Goal: Task Accomplishment & Management: Complete application form

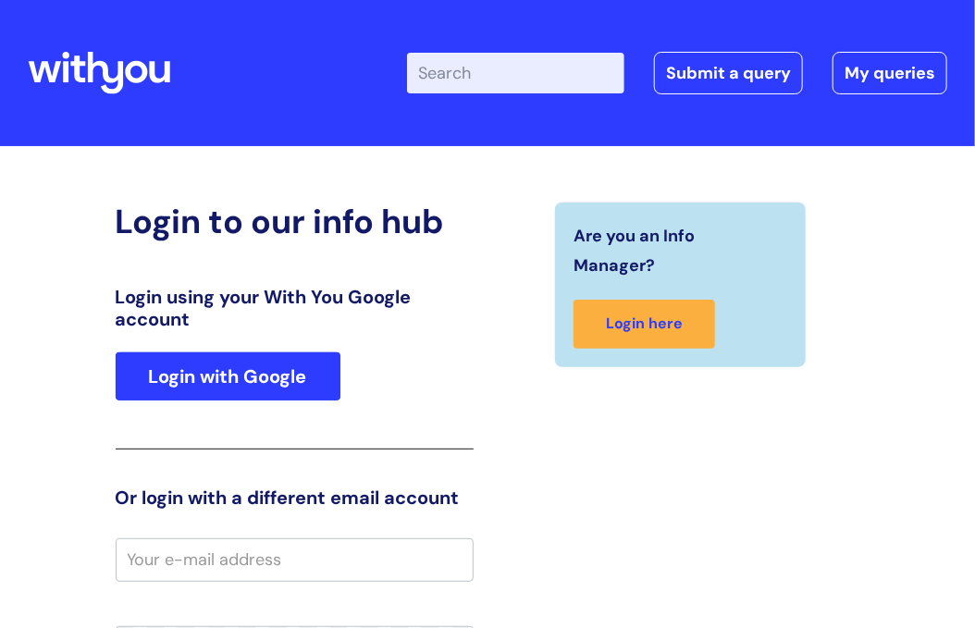
drag, startPoint x: 250, startPoint y: 341, endPoint x: 243, endPoint y: 353, distance: 13.7
click at [246, 347] on div "Login using your With You Google account Login with Google" at bounding box center [295, 368] width 358 height 164
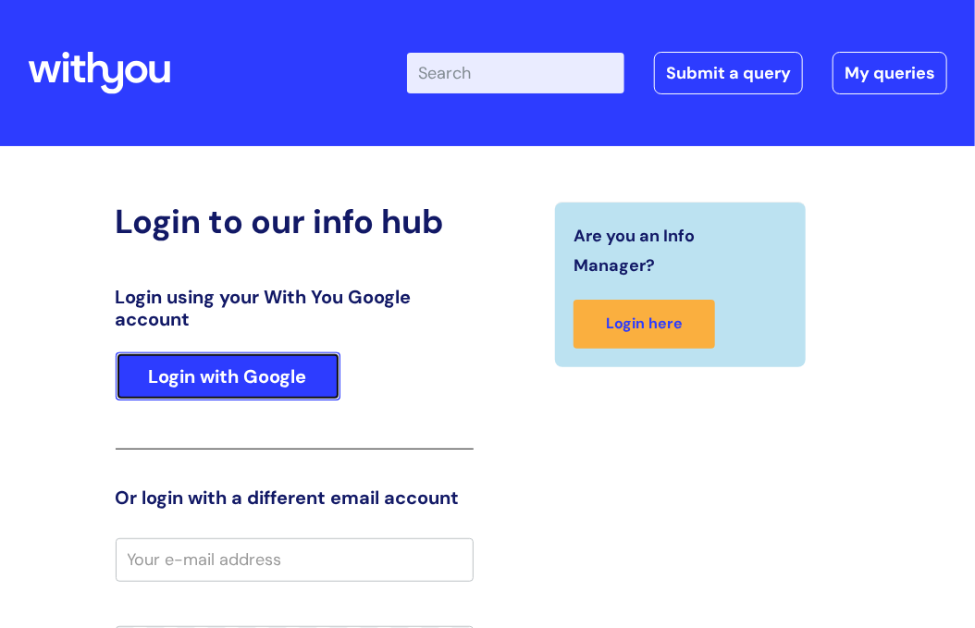
click at [199, 384] on link "Login with Google" at bounding box center [228, 377] width 225 height 48
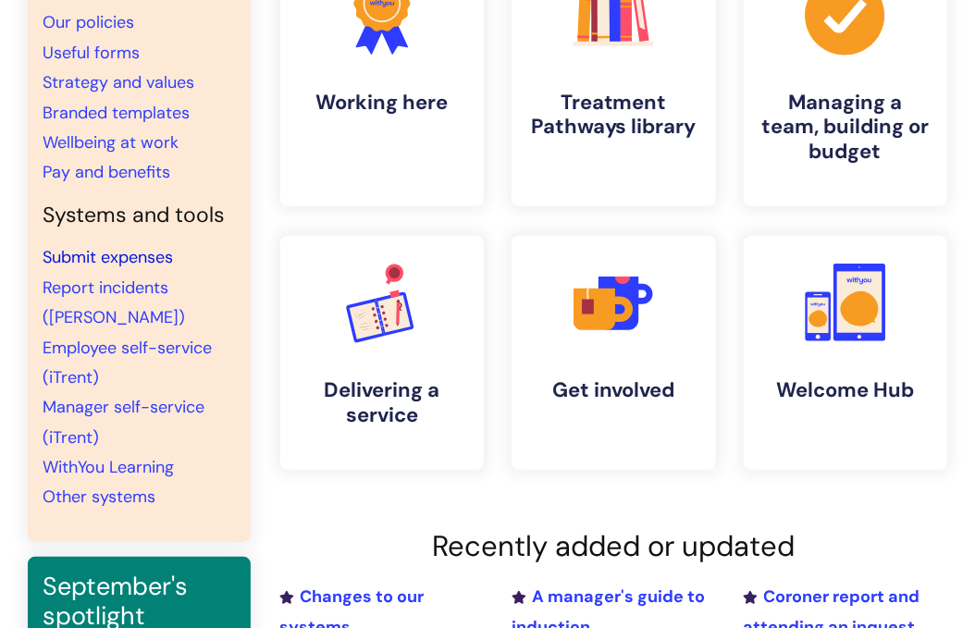
scroll to position [185, 0]
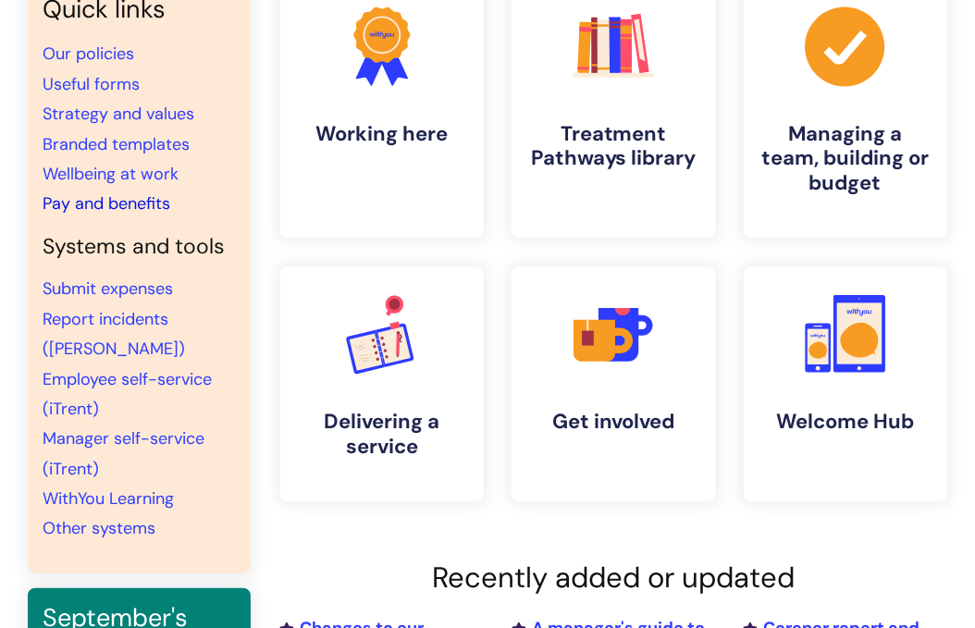
click at [162, 203] on link "Pay and benefits" at bounding box center [107, 203] width 128 height 22
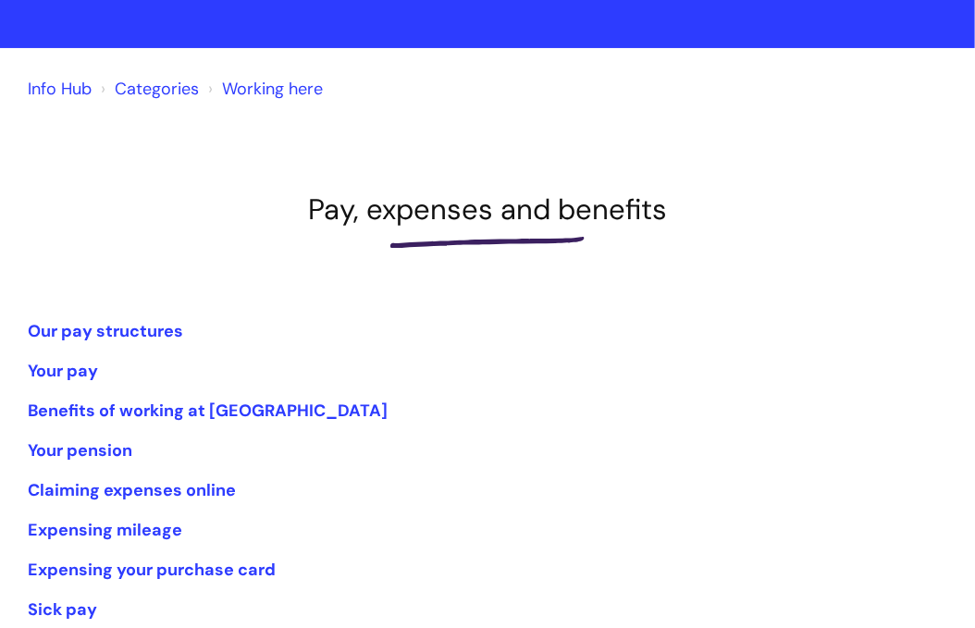
scroll to position [185, 0]
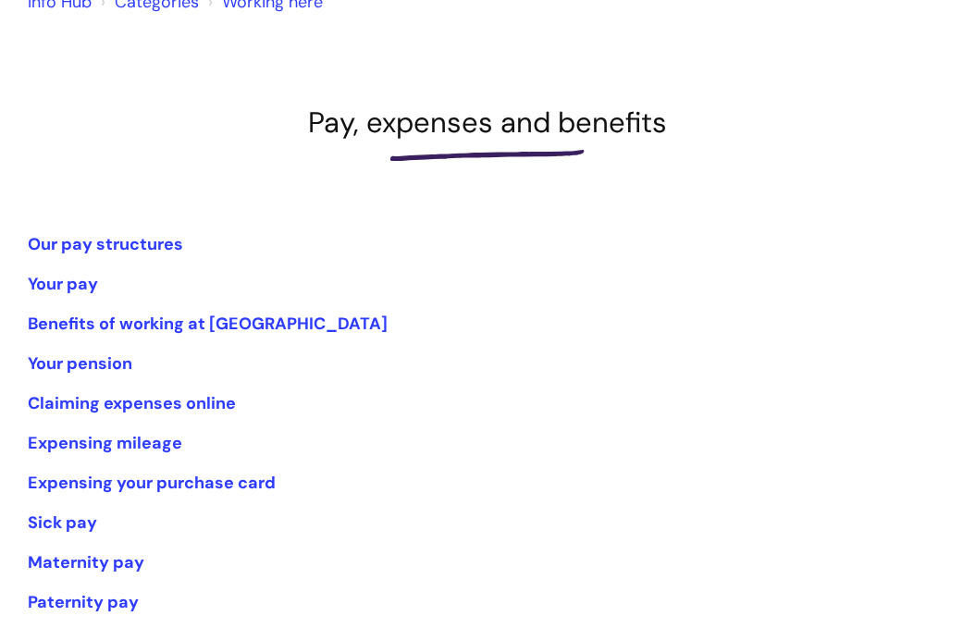
click at [234, 303] on ul "Our pay structures Your pay Benefits of working at WithYou Your pension Claimin…" at bounding box center [488, 423] width 920 height 389
click at [222, 317] on link "Benefits of working at [GEOGRAPHIC_DATA]" at bounding box center [208, 324] width 360 height 22
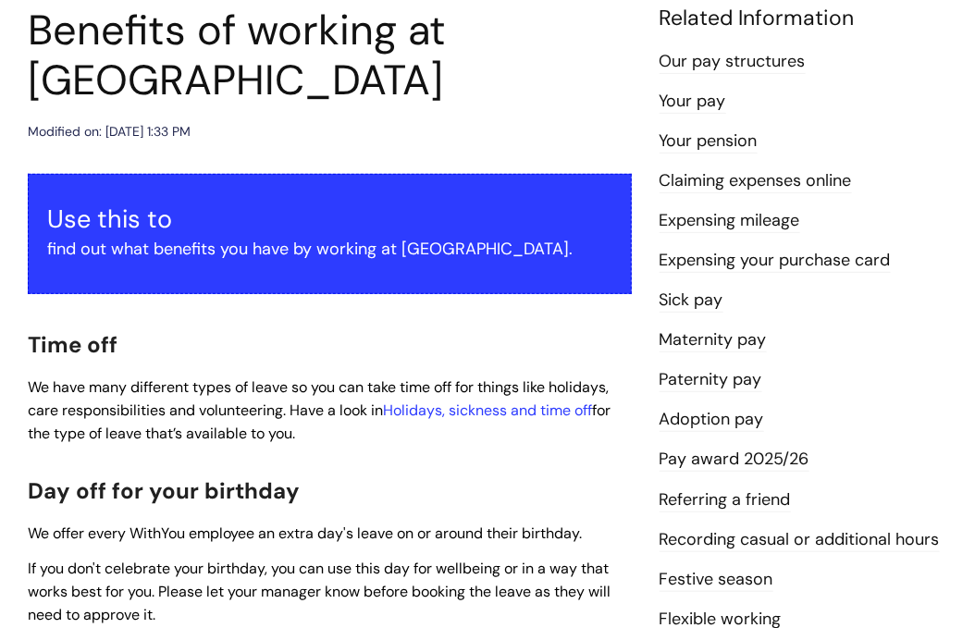
scroll to position [278, 0]
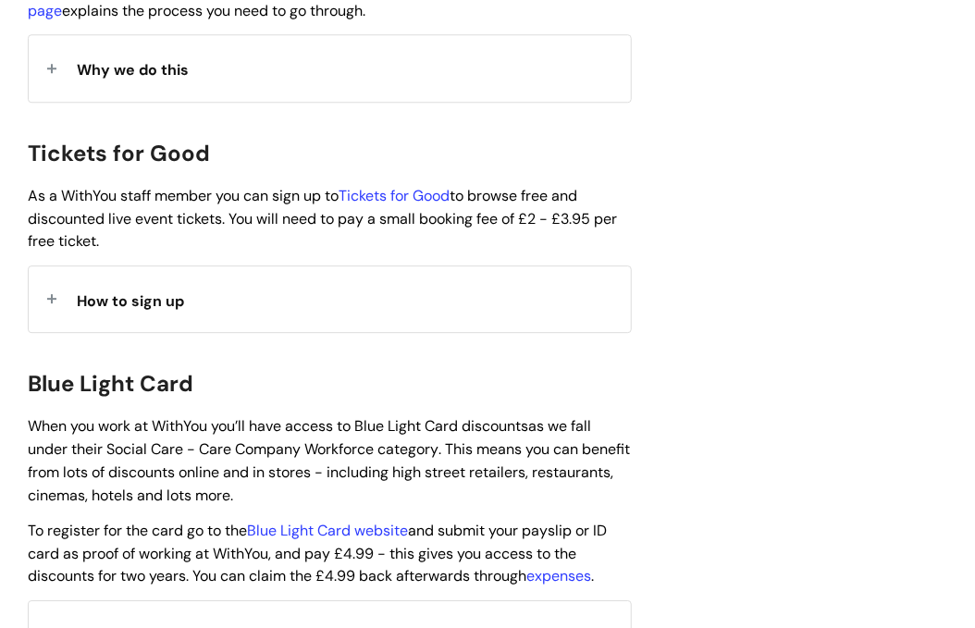
scroll to position [1851, 0]
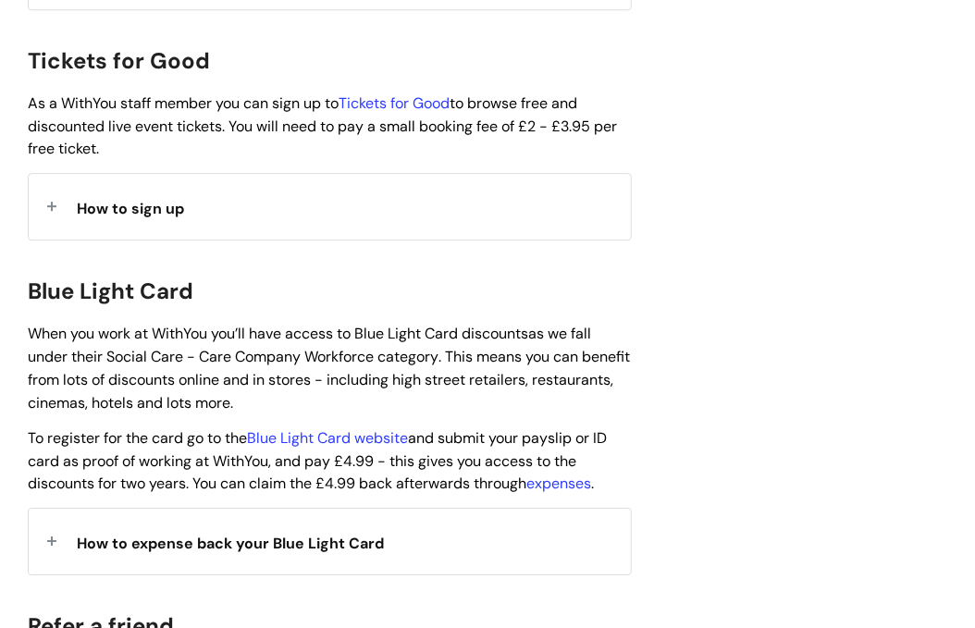
click at [218, 527] on strong "How to expense back your Blue Light Card" at bounding box center [230, 541] width 307 height 28
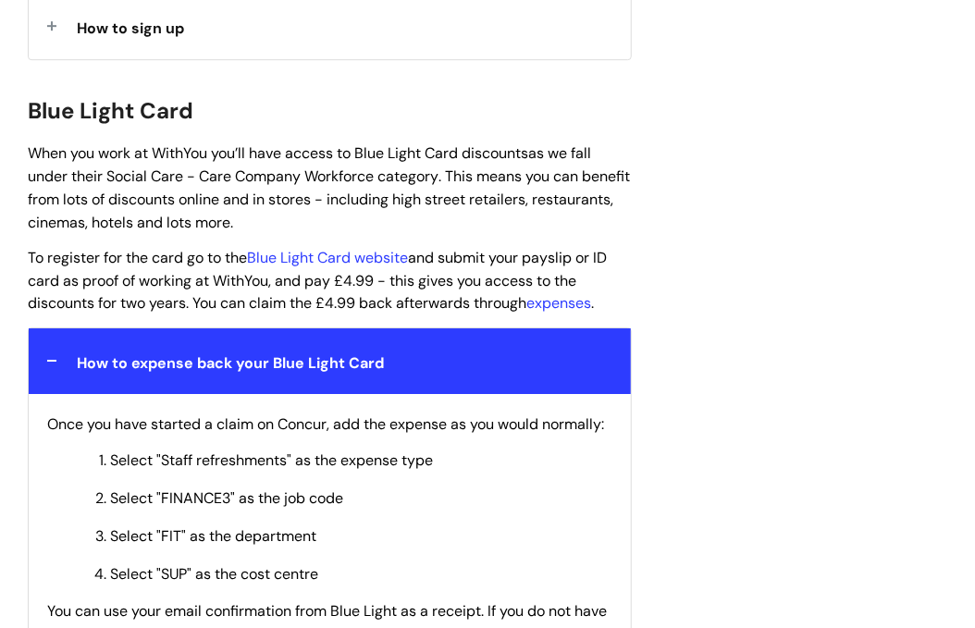
scroll to position [2036, 0]
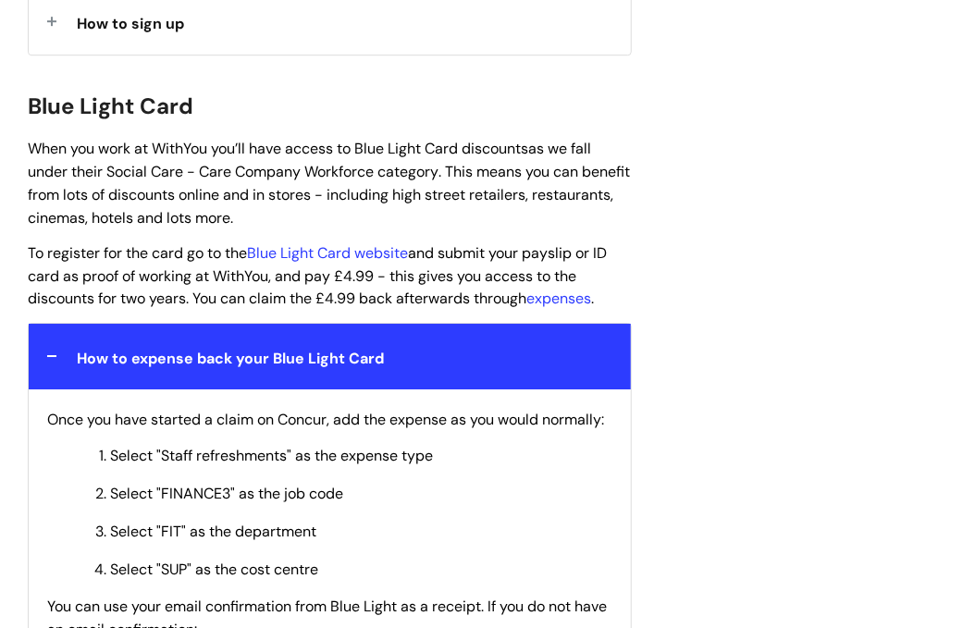
drag, startPoint x: 56, startPoint y: 304, endPoint x: 400, endPoint y: 256, distance: 347.6
click at [56, 324] on div "How to expense back your Blue Light Card" at bounding box center [330, 357] width 602 height 66
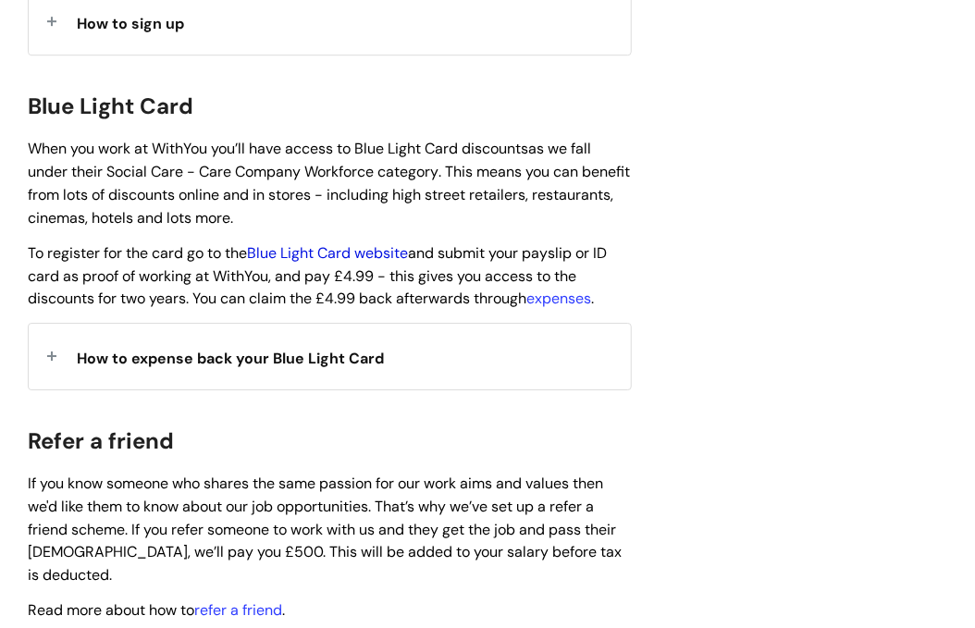
click at [382, 243] on link "Blue Light Card website" at bounding box center [327, 252] width 161 height 19
drag, startPoint x: 357, startPoint y: 93, endPoint x: 469, endPoint y: 93, distance: 112.0
click at [469, 139] on span "When you work at WithYou you’ll have access to Blue Light Card discounts as we …" at bounding box center [329, 183] width 602 height 88
copy span "Blue Light Card"
click at [559, 289] on link "expenses" at bounding box center [558, 298] width 65 height 19
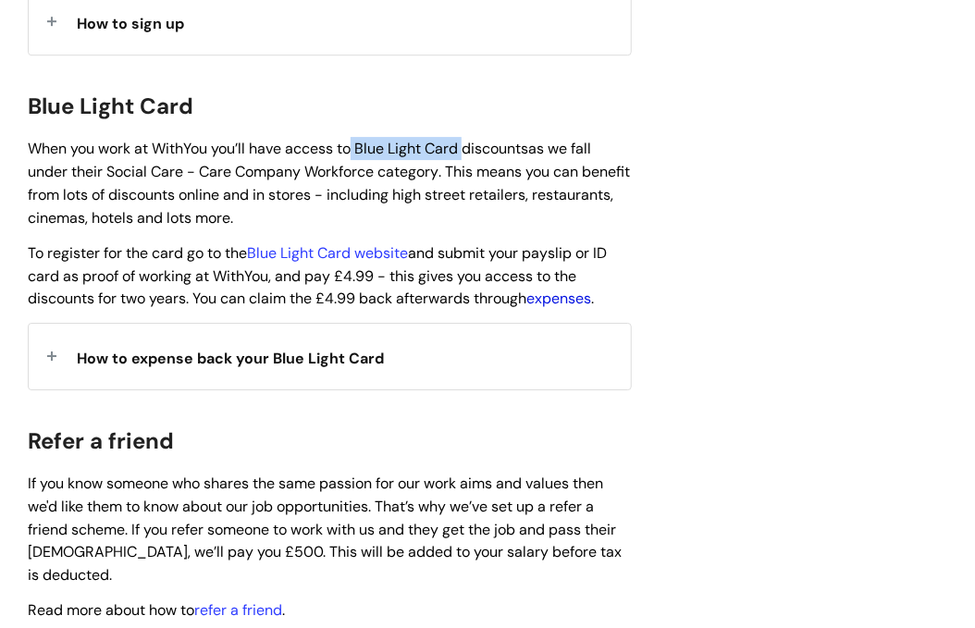
click at [571, 289] on link "expenses" at bounding box center [558, 298] width 65 height 19
click at [336, 474] on span "If you know someone who shares the same passion for our work aims and values th…" at bounding box center [325, 529] width 594 height 111
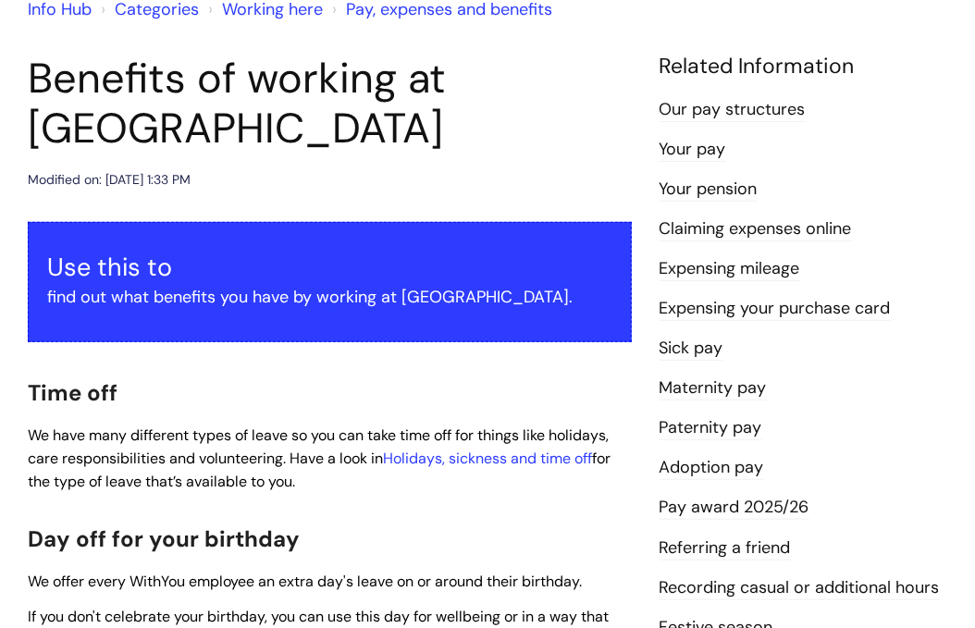
scroll to position [93, 0]
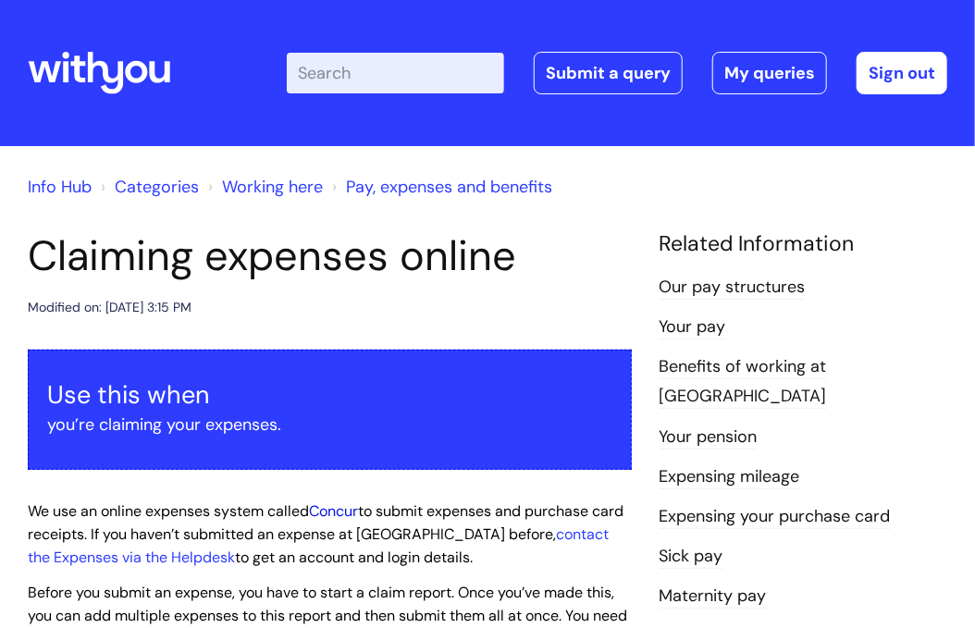
click at [322, 508] on link "Concur" at bounding box center [333, 511] width 49 height 19
click at [195, 559] on link "contact the Expenses via the Helpdesk" at bounding box center [318, 546] width 581 height 43
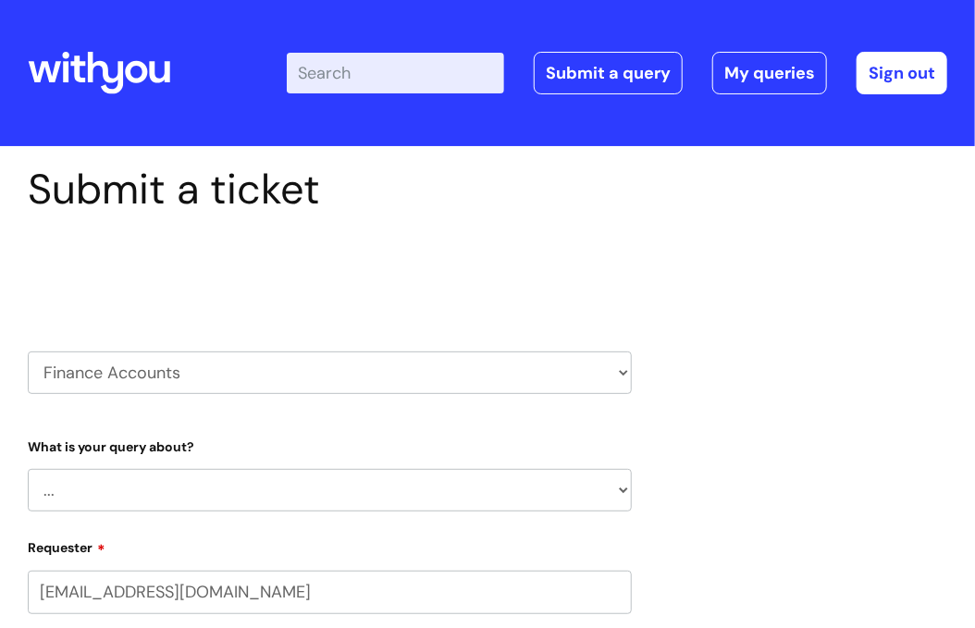
click at [214, 366] on select "HR / People IT and Support Clinical Drug Alerts Finance Accounts Data Support T…" at bounding box center [330, 373] width 604 height 43
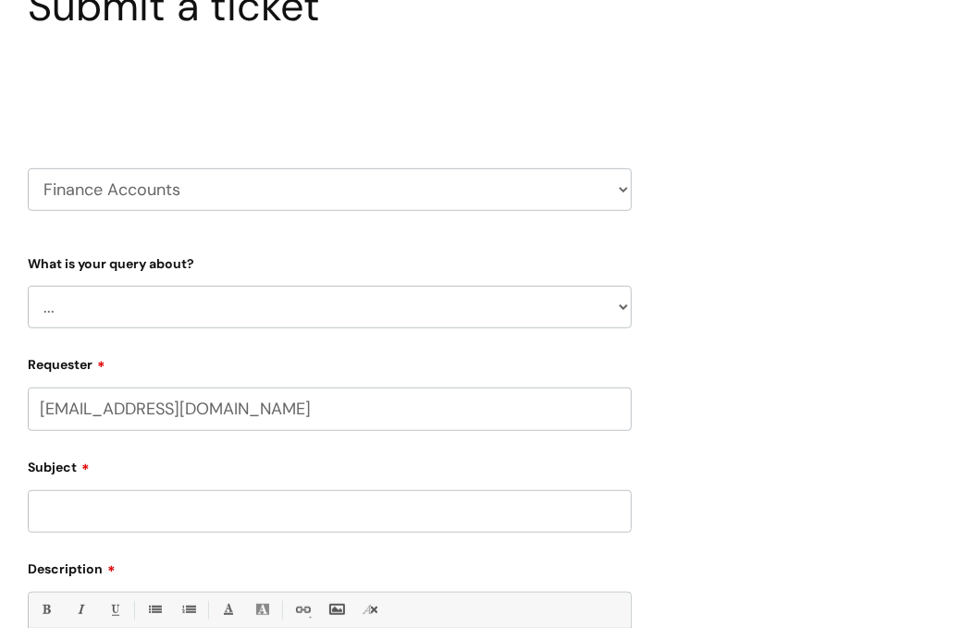
scroll to position [185, 0]
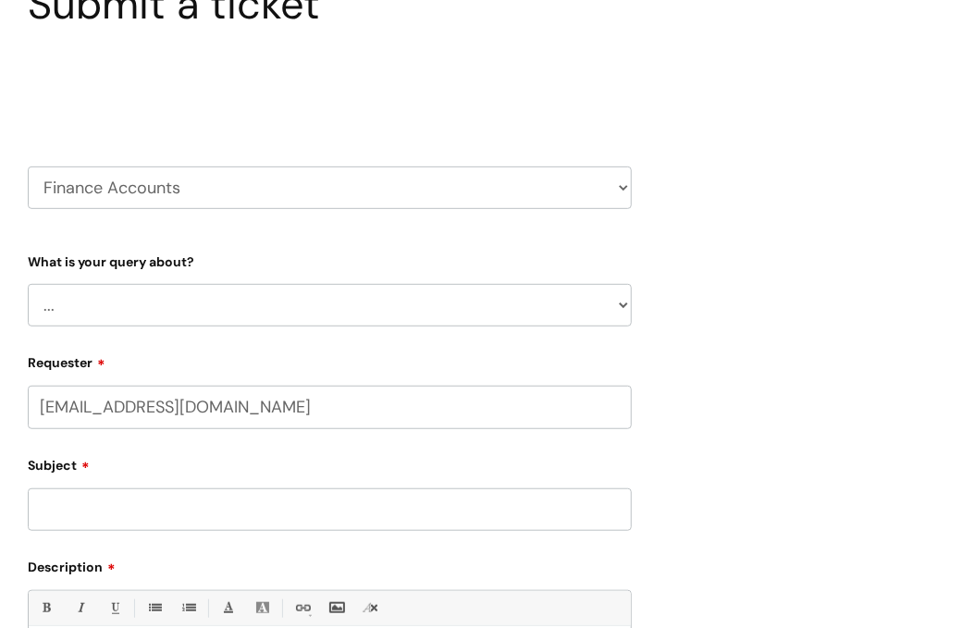
click at [307, 195] on select "HR / People IT and Support Clinical Drug Alerts Finance Accounts Data Support T…" at bounding box center [330, 188] width 604 height 43
click at [825, 284] on div "Submit a ticket Select issue type HR / People IT and Support Clinical Drug Aler…" at bounding box center [487, 460] width 947 height 960
click at [729, 268] on div "Submit a ticket Select issue type HR / People IT and Support Clinical Drug Aler…" at bounding box center [487, 460] width 947 height 960
click at [550, 296] on select "... Finance Systems Finance Requests (inc. Expenses) Invoices Research" at bounding box center [330, 305] width 604 height 43
select select "Finance Requests (inc. Expenses)"
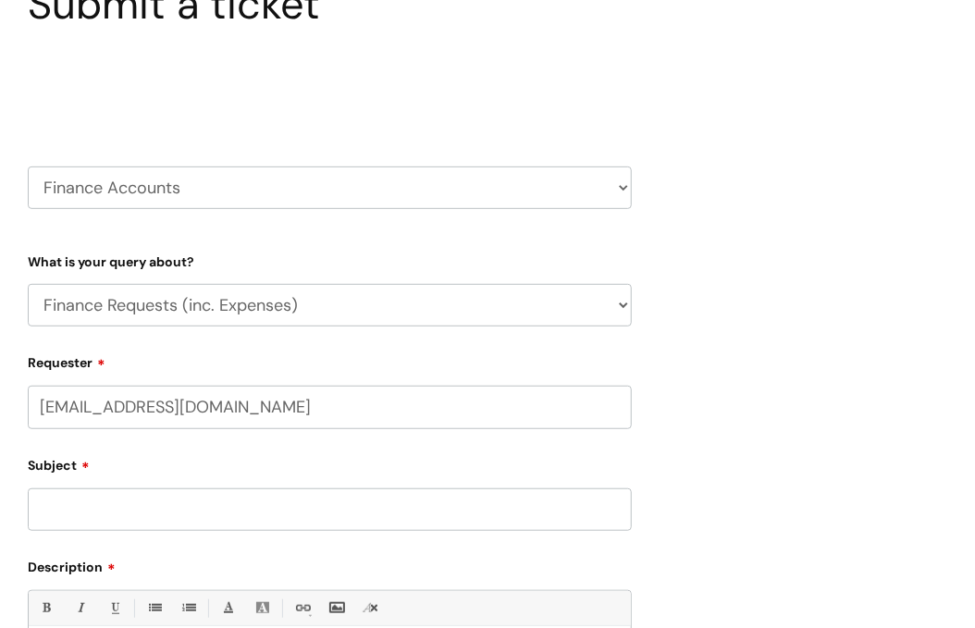
click at [28, 284] on select "... Finance Systems Finance Requests (inc. Expenses) Invoices Research" at bounding box center [330, 305] width 604 height 43
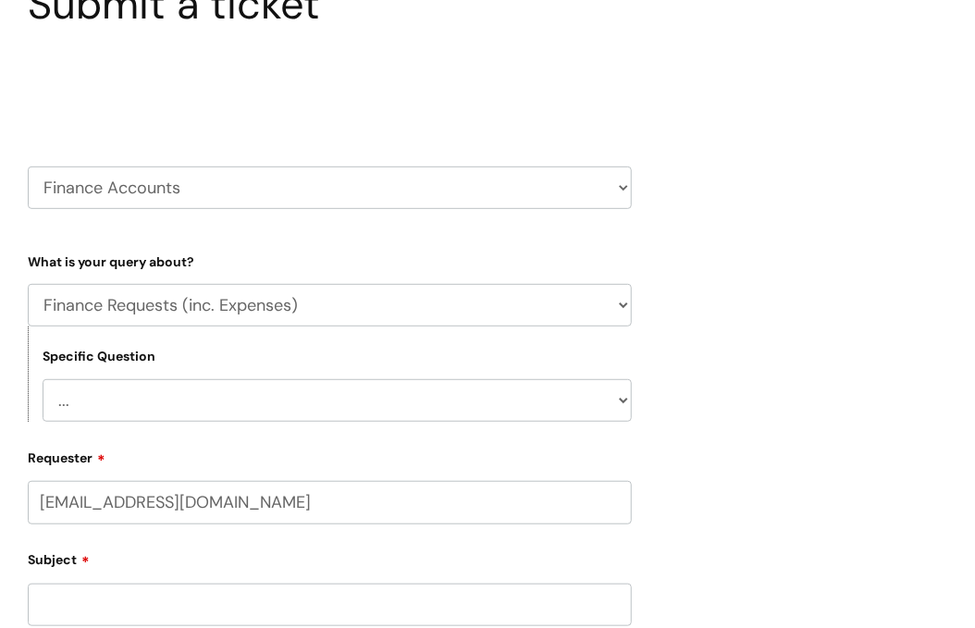
click at [526, 389] on select "... Budgets Expenses Getting Edits/Revisions New Supplier Purchase cards/ [PERS…" at bounding box center [337, 400] width 589 height 43
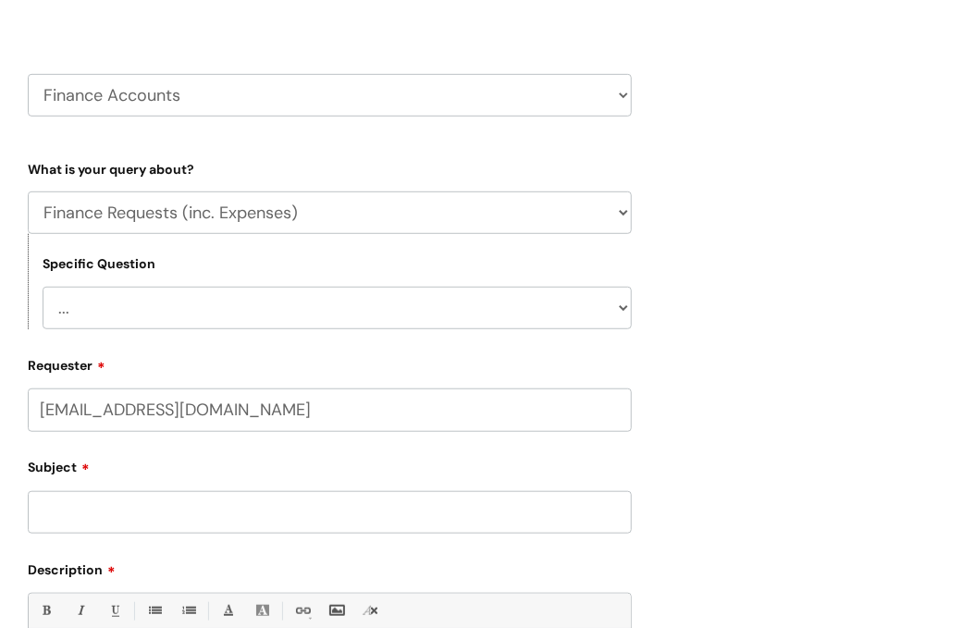
click at [559, 332] on form "Type Of Request ... Accounts (Finance) Alerts! (For clinical team) Data Protect…" at bounding box center [330, 534] width 604 height 761
click at [559, 317] on select "... Budgets Expenses Getting Edits/Revisions New Supplier Purchase cards/ [PERS…" at bounding box center [337, 308] width 589 height 43
select select "Expenses"
click at [43, 287] on select "... Budgets Expenses Getting Edits/Revisions New Supplier Purchase cards/ [PERS…" at bounding box center [337, 308] width 589 height 43
click at [378, 303] on select "... Budgets Expenses Getting Edits/Revisions New Supplier Purchase cards/ [PERS…" at bounding box center [337, 308] width 589 height 43
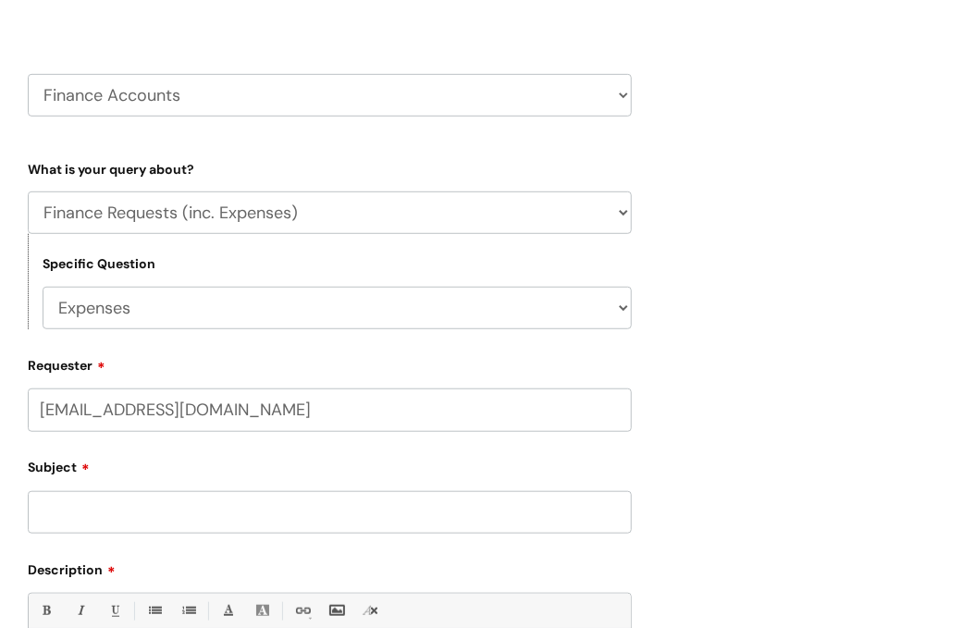
click at [43, 287] on select "... Budgets Expenses Getting Edits/Revisions New Supplier Purchase cards/ [PERS…" at bounding box center [337, 308] width 589 height 43
click at [773, 285] on div "Submit a ticket Select issue type HR / People IT and Support Clinical Drug Aler…" at bounding box center [487, 415] width 947 height 1056
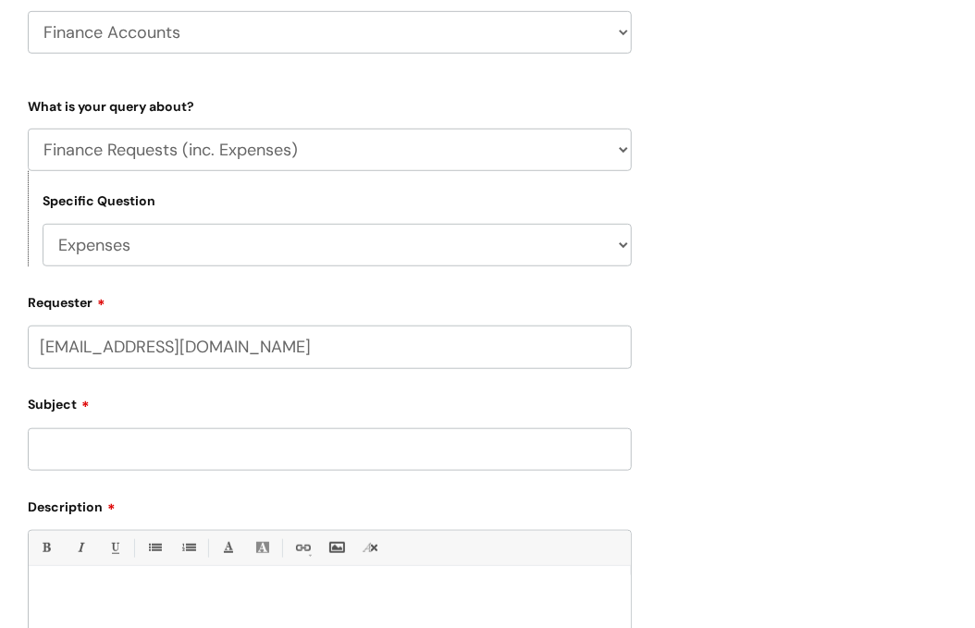
scroll to position [463, 0]
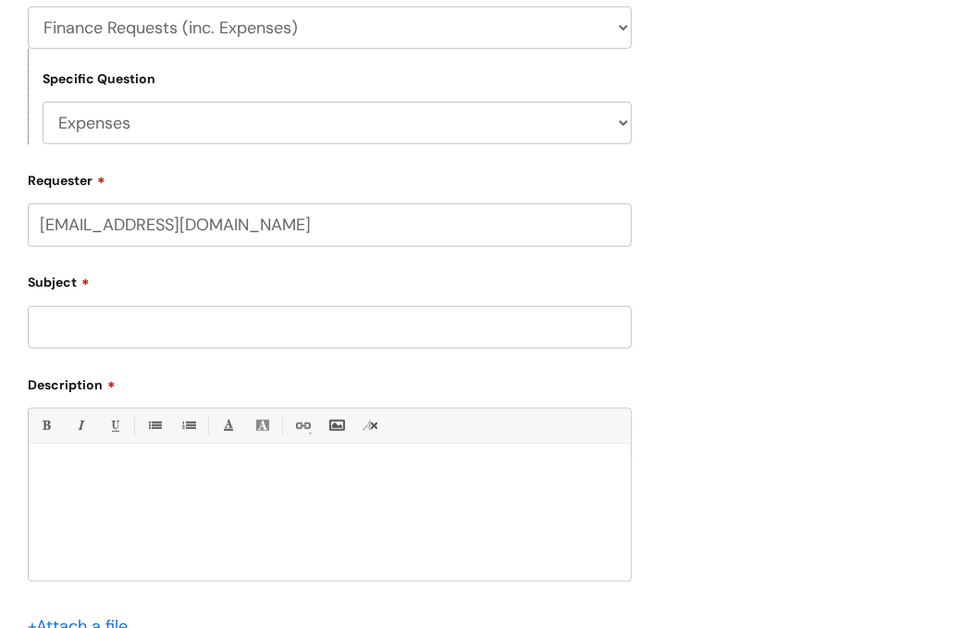
click at [85, 329] on input "Subject" at bounding box center [330, 327] width 604 height 43
paste input "Concur"
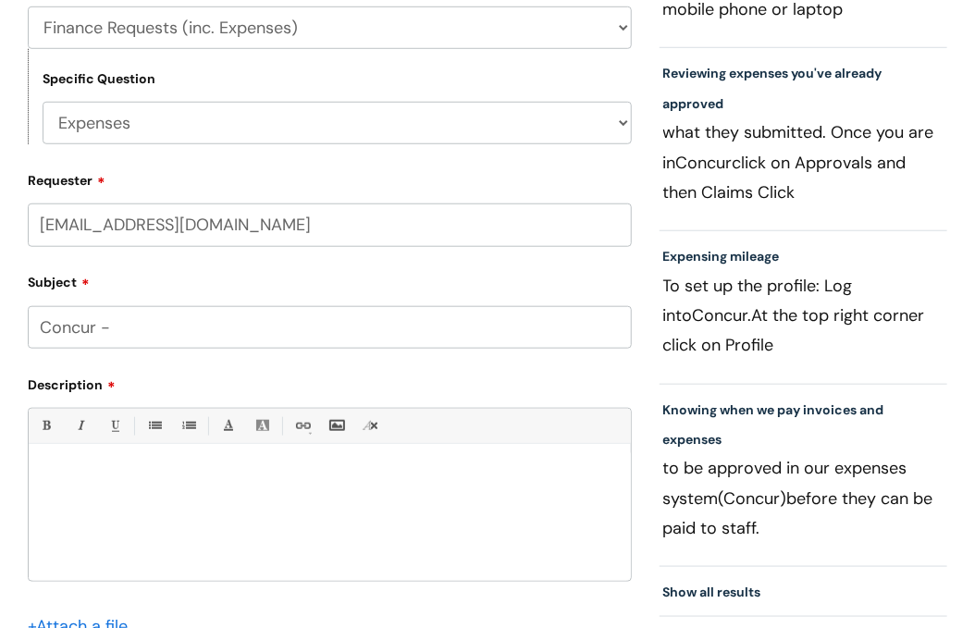
paste input "account and login details"
type input "Concur - account and login details"
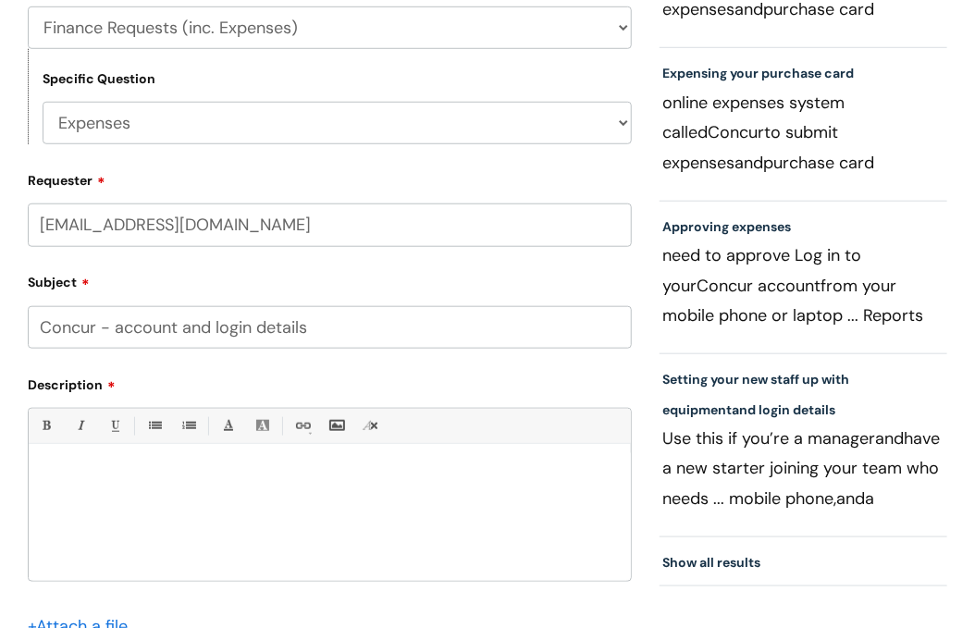
click at [115, 463] on div at bounding box center [330, 517] width 602 height 128
drag, startPoint x: 296, startPoint y: 475, endPoint x: 20, endPoint y: 485, distance: 275.9
click at [20, 485] on div "Submit a ticket Select issue type HR / People IT and Support Clinical Drug Aler…" at bounding box center [330, 230] width 632 height 1056
click at [47, 425] on link "Bold (Ctrl-B)" at bounding box center [45, 426] width 23 height 23
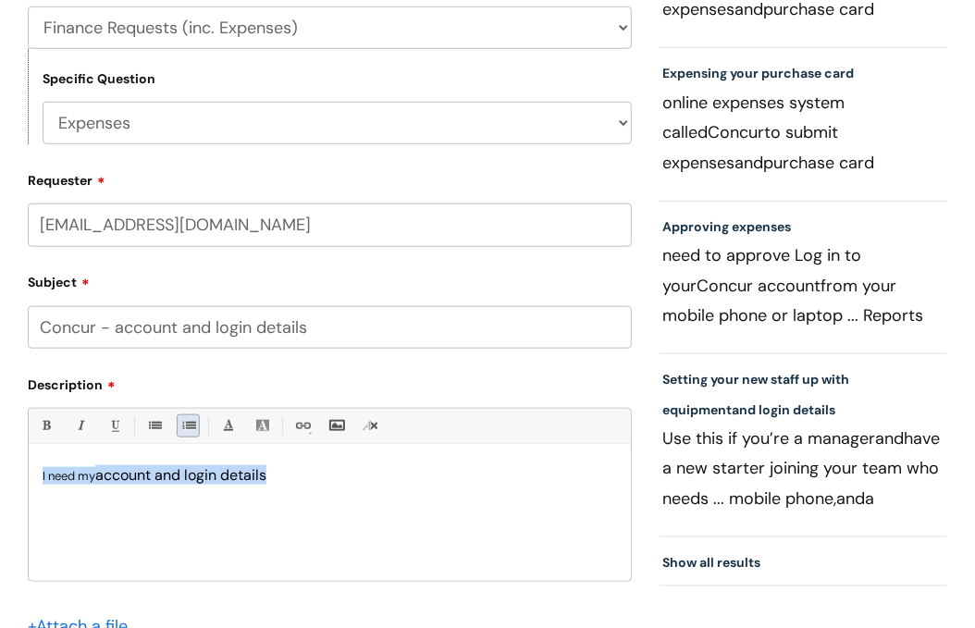
click at [179, 428] on link "1. Ordered List (Ctrl-Shift-8)" at bounding box center [188, 426] width 23 height 23
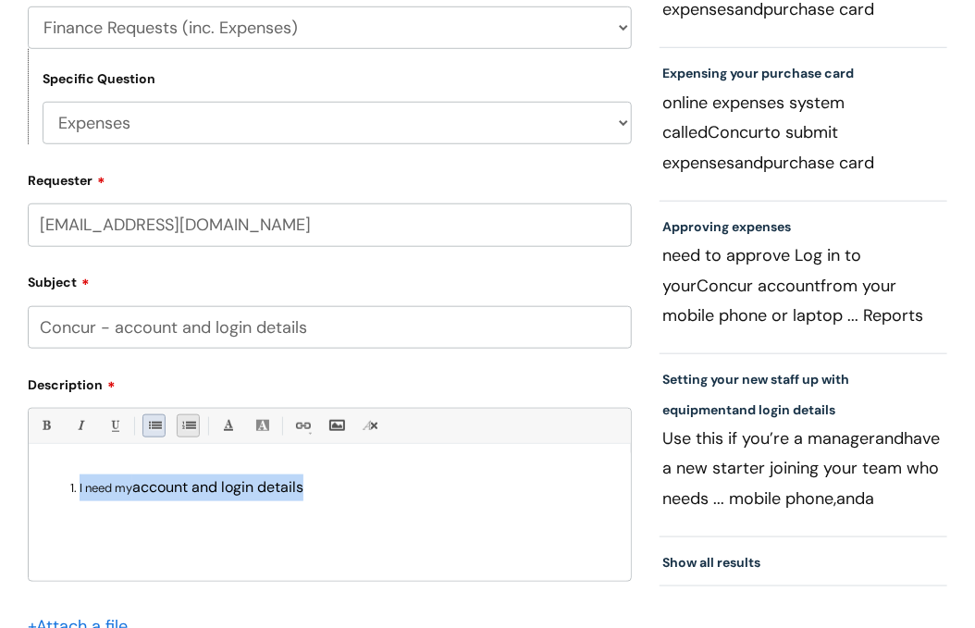
click at [146, 434] on link "• Unordered List (Ctrl-Shift-7)" at bounding box center [153, 426] width 23 height 23
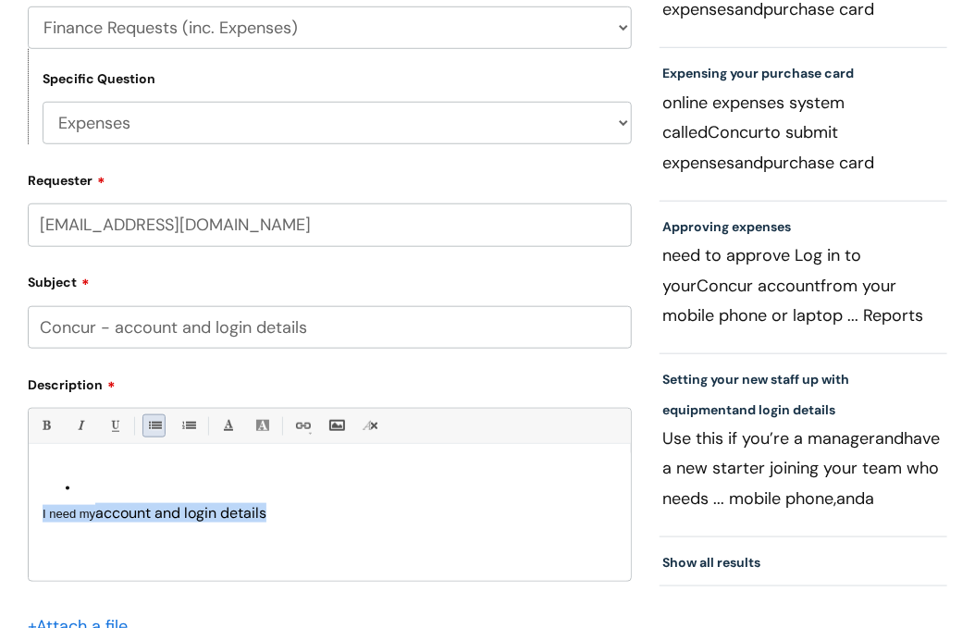
click at [146, 434] on link "• Unordered List (Ctrl-Shift-7)" at bounding box center [153, 426] width 23 height 23
click at [77, 509] on ul "I need my account and login details" at bounding box center [330, 502] width 575 height 54
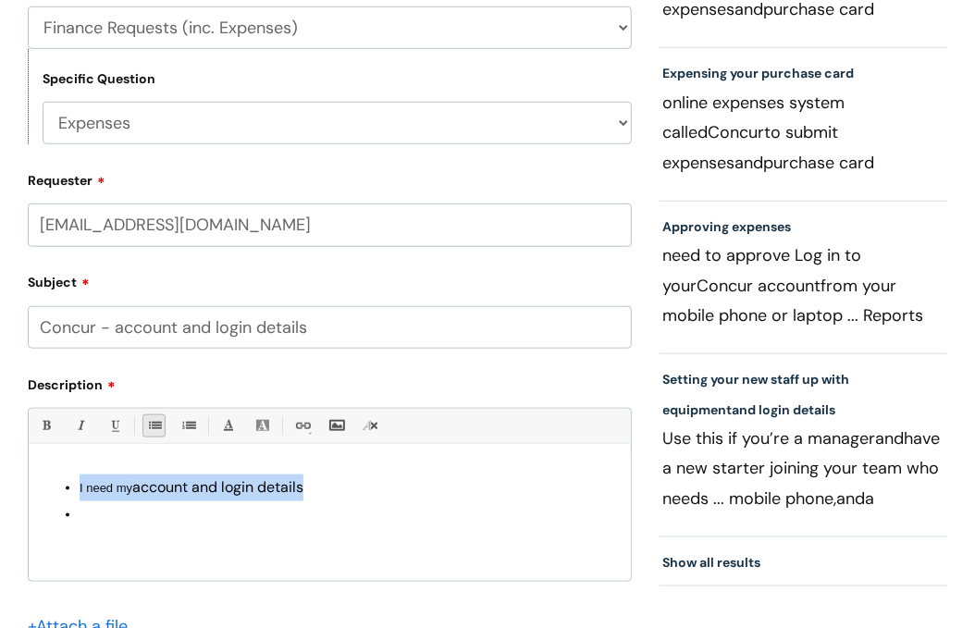
drag, startPoint x: 58, startPoint y: 485, endPoint x: 142, endPoint y: 558, distance: 110.8
click at [142, 558] on div "I need my account and login details" at bounding box center [330, 517] width 602 height 128
click at [144, 422] on link "• Unordered List (Ctrl-Shift-7)" at bounding box center [153, 426] width 23 height 23
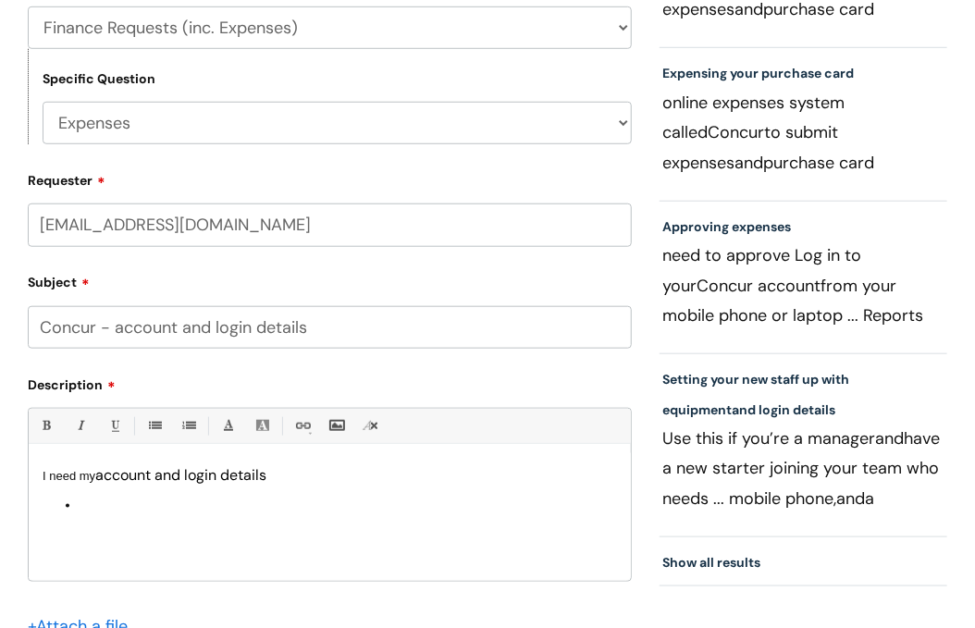
click at [82, 514] on li at bounding box center [349, 505] width 538 height 27
drag, startPoint x: 82, startPoint y: 514, endPoint x: 57, endPoint y: 517, distance: 25.3
click at [57, 517] on ul at bounding box center [330, 505] width 575 height 27
click at [147, 433] on link "• Unordered List (Ctrl-Shift-7)" at bounding box center [153, 426] width 23 height 23
drag, startPoint x: 161, startPoint y: 532, endPoint x: 44, endPoint y: 507, distance: 119.2
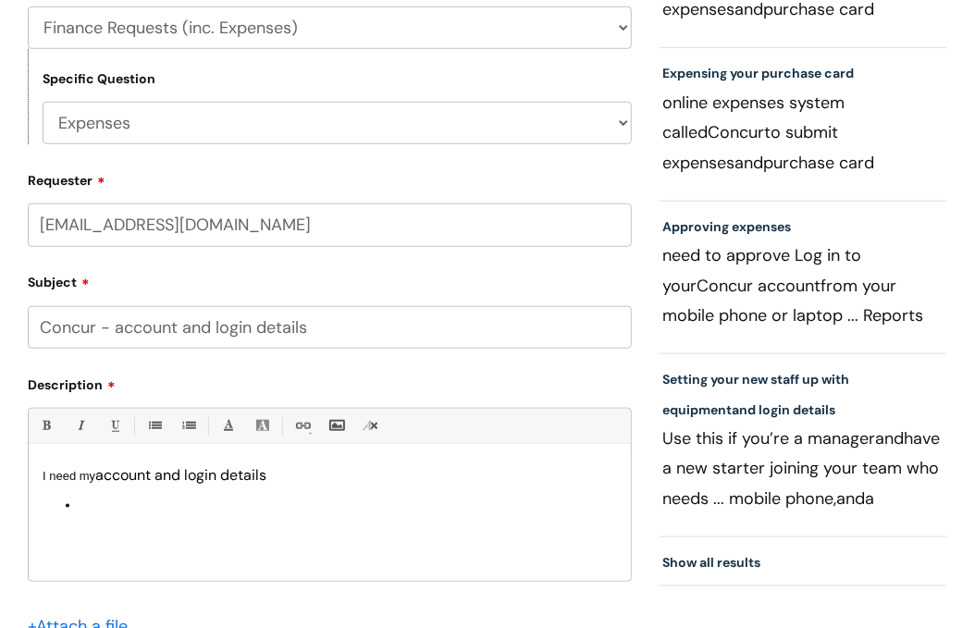
click at [44, 507] on ul at bounding box center [330, 505] width 575 height 27
click at [78, 502] on ul at bounding box center [330, 505] width 575 height 27
click at [58, 506] on ul at bounding box center [330, 505] width 575 height 27
click at [152, 427] on link "• Unordered List (Ctrl-Shift-7)" at bounding box center [153, 426] width 23 height 23
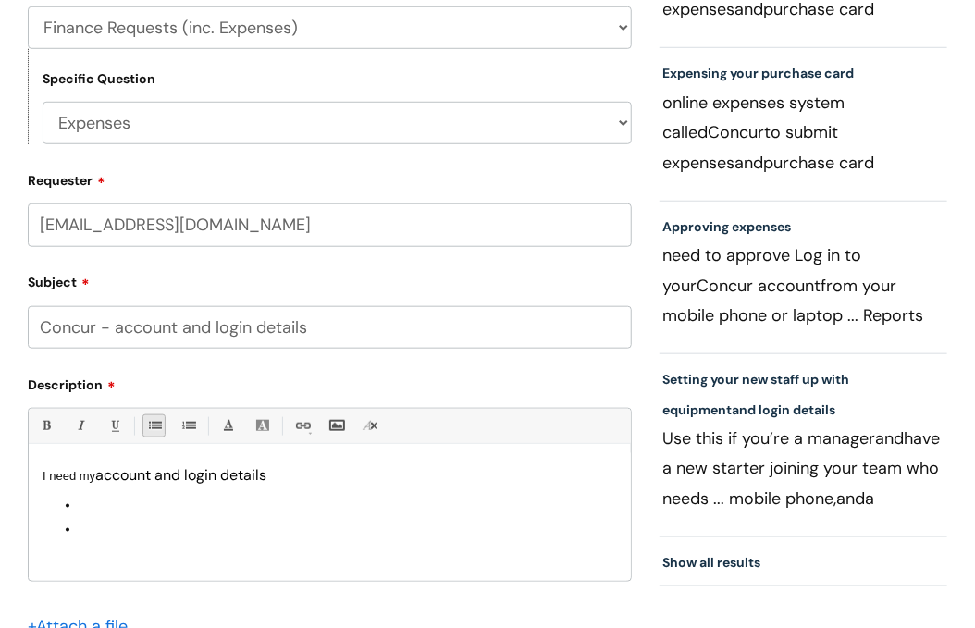
drag, startPoint x: 93, startPoint y: 540, endPoint x: 133, endPoint y: 536, distance: 40.1
click at [135, 535] on li at bounding box center [349, 529] width 538 height 21
drag, startPoint x: 124, startPoint y: 528, endPoint x: 233, endPoint y: 502, distance: 112.4
click at [233, 502] on ul at bounding box center [330, 516] width 575 height 48
click at [154, 421] on link "• Unordered List (Ctrl-Shift-7)" at bounding box center [153, 426] width 23 height 23
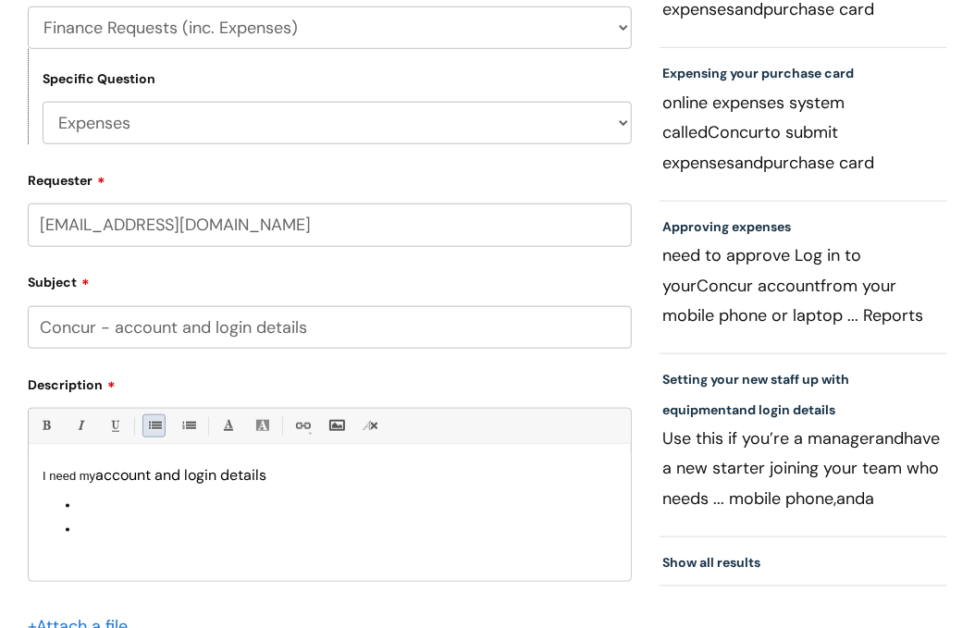
click at [154, 421] on link "• Unordered List (Ctrl-Shift-7)" at bounding box center [153, 426] width 23 height 23
click at [118, 502] on li at bounding box center [349, 505] width 538 height 27
click at [158, 426] on link "• Unordered List (Ctrl-Shift-7)" at bounding box center [153, 426] width 23 height 23
click at [111, 521] on li at bounding box center [349, 522] width 538 height 27
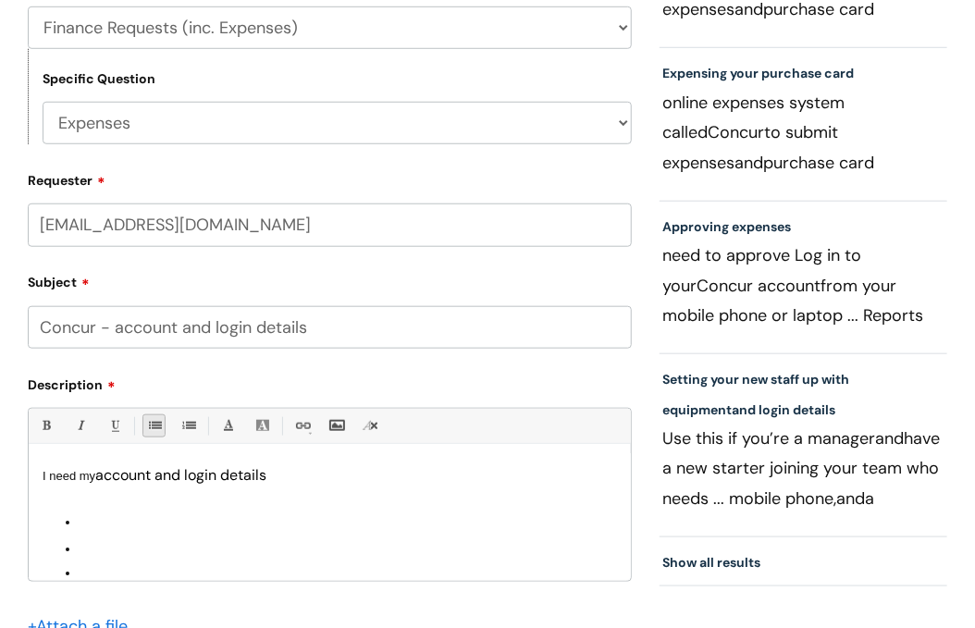
drag, startPoint x: 104, startPoint y: 555, endPoint x: 105, endPoint y: 540, distance: 14.8
click at [104, 555] on li at bounding box center [349, 549] width 538 height 27
click at [156, 429] on link "• Unordered List (Ctrl-Shift-7)" at bounding box center [153, 426] width 23 height 23
click at [112, 529] on li at bounding box center [349, 536] width 538 height 21
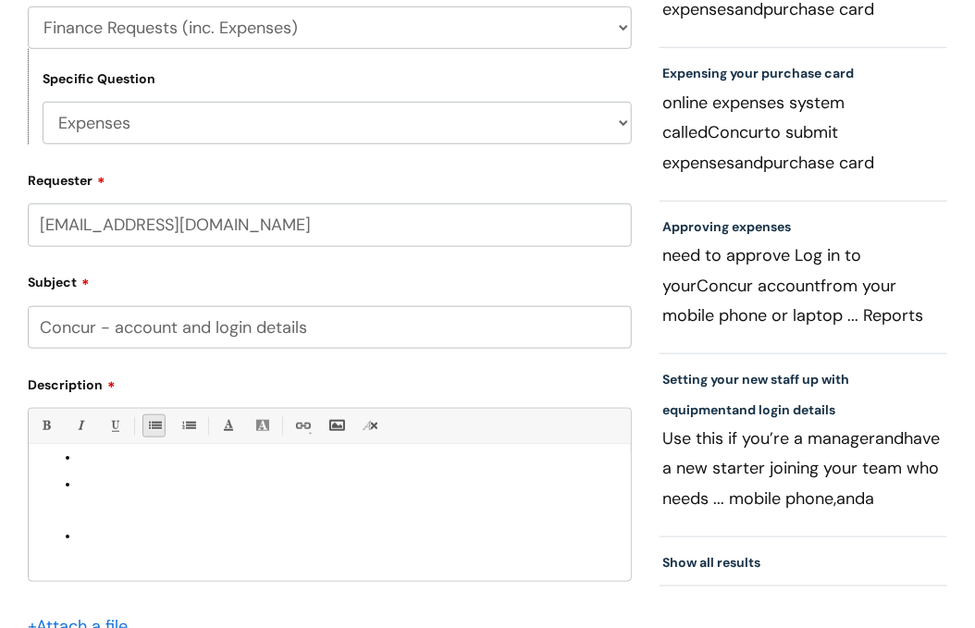
click at [157, 428] on link "• Unordered List (Ctrl-Shift-7)" at bounding box center [153, 426] width 23 height 23
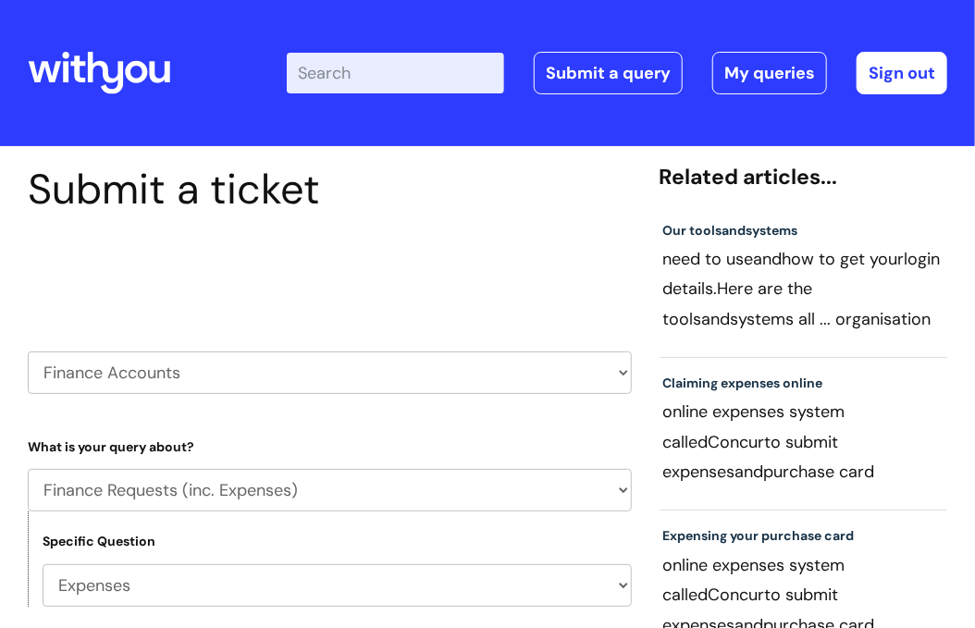
scroll to position [278, 0]
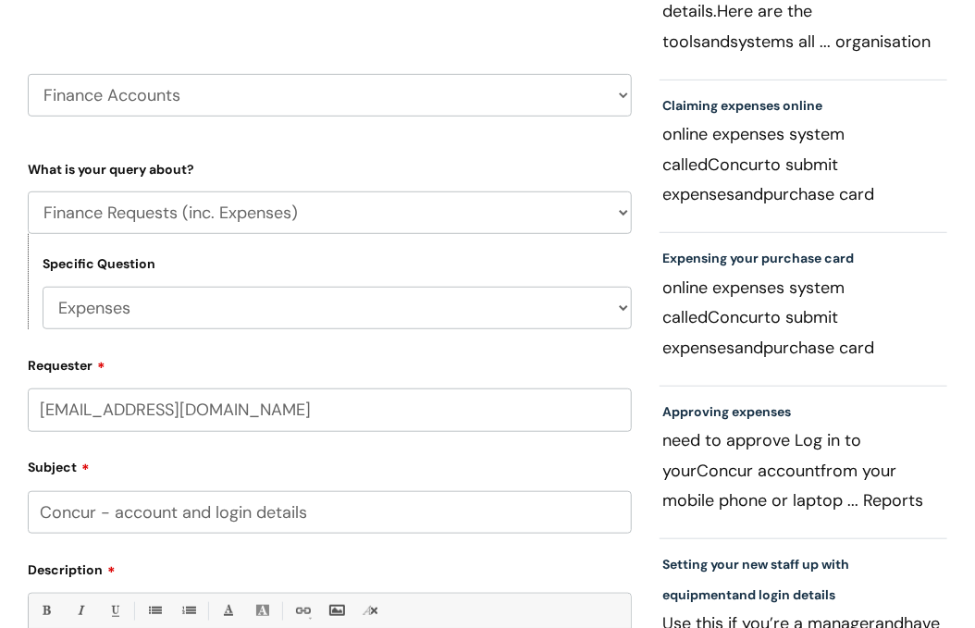
drag, startPoint x: 335, startPoint y: 521, endPoint x: 31, endPoint y: 539, distance: 305.0
click at [31, 539] on form "Type Of Request ... Accounts (Finance) Alerts! (For clinical team) Data Protect…" at bounding box center [330, 534] width 604 height 761
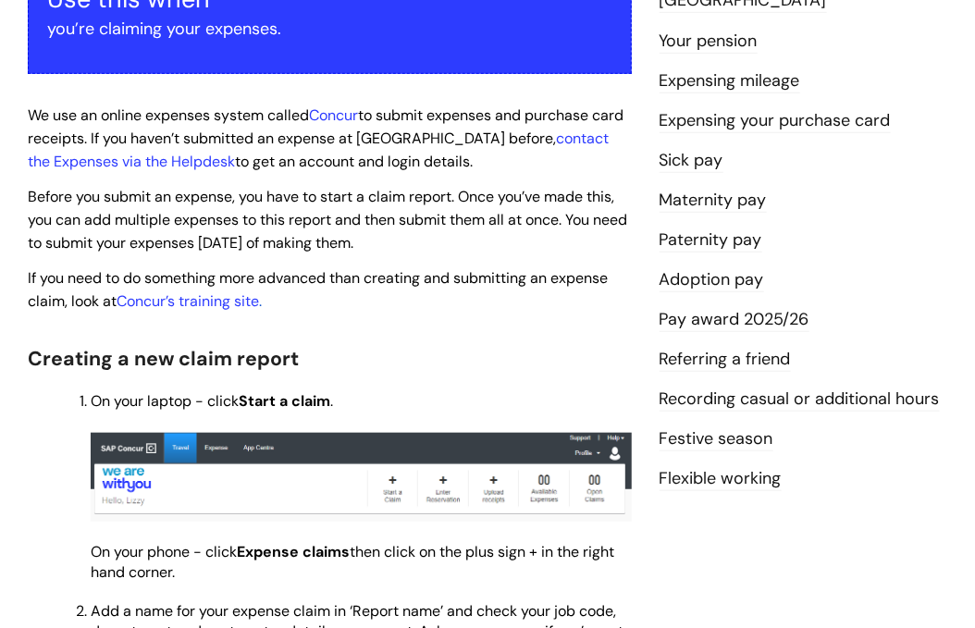
scroll to position [185, 0]
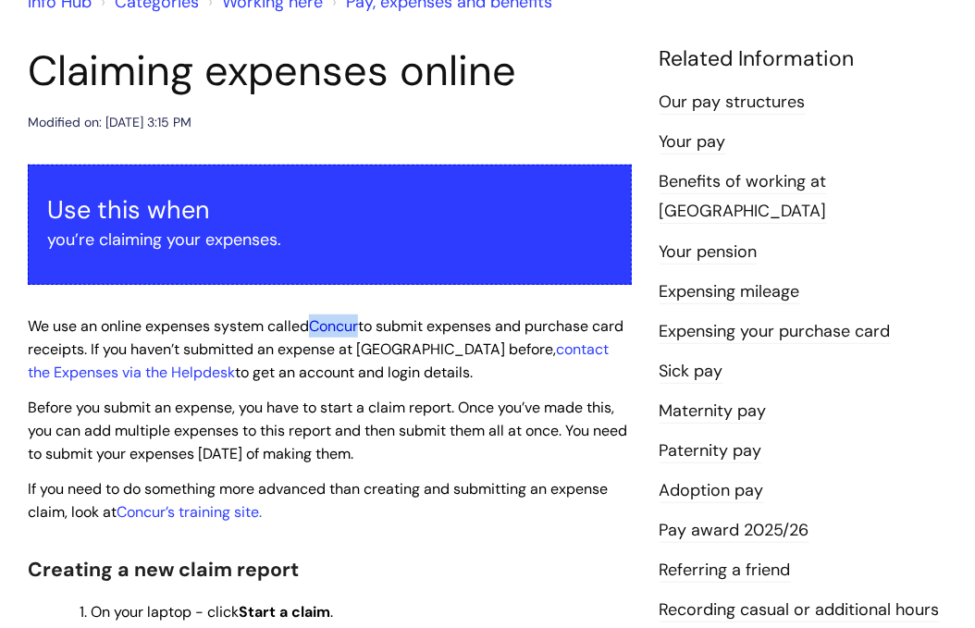
drag, startPoint x: 311, startPoint y: 325, endPoint x: 362, endPoint y: 325, distance: 50.9
click at [362, 325] on span "We use an online expenses system called Concur to submit expenses and purchase …" at bounding box center [326, 349] width 596 height 66
copy span "Concur"
drag, startPoint x: 285, startPoint y: 365, endPoint x: 444, endPoint y: 375, distance: 159.4
click at [444, 375] on span "We use an online expenses system called Concur to submit expenses and purchase …" at bounding box center [326, 349] width 596 height 66
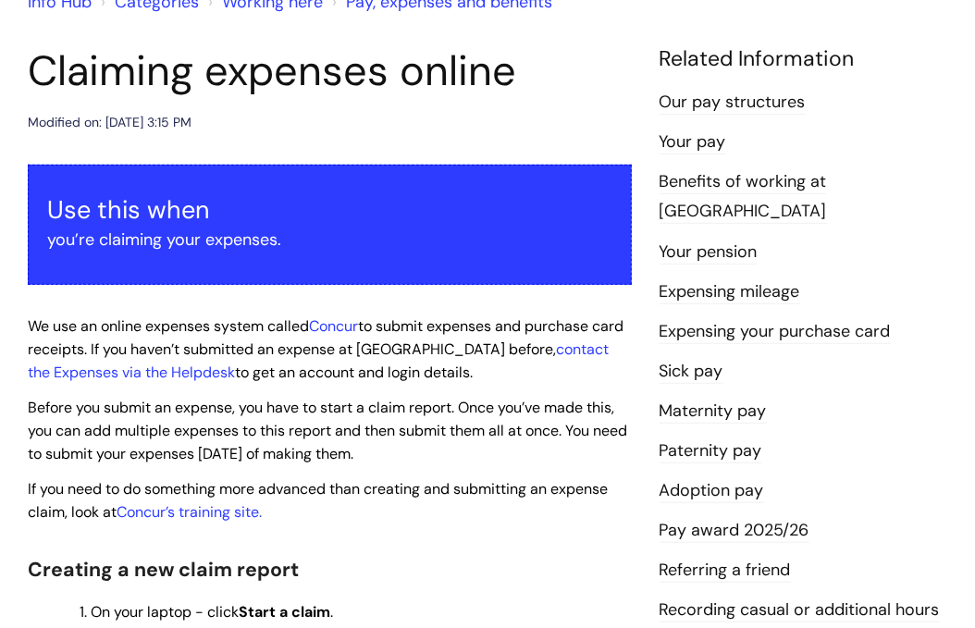
drag, startPoint x: 420, startPoint y: 384, endPoint x: 377, endPoint y: 388, distance: 43.6
drag, startPoint x: 278, startPoint y: 373, endPoint x: 449, endPoint y: 365, distance: 171.3
click at [449, 365] on span "We use an online expenses system called Concur to submit expenses and purchase …" at bounding box center [326, 349] width 596 height 66
copy span "account and login details"
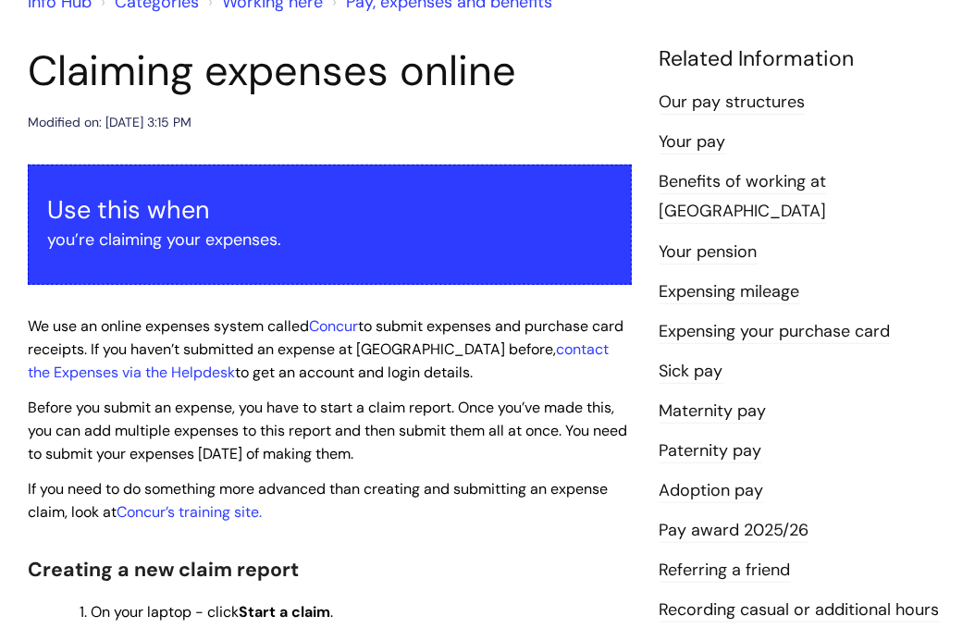
click at [239, 396] on p "Before you submit an expense, you have to start a claim report. Once you’ve mad…" at bounding box center [330, 430] width 604 height 68
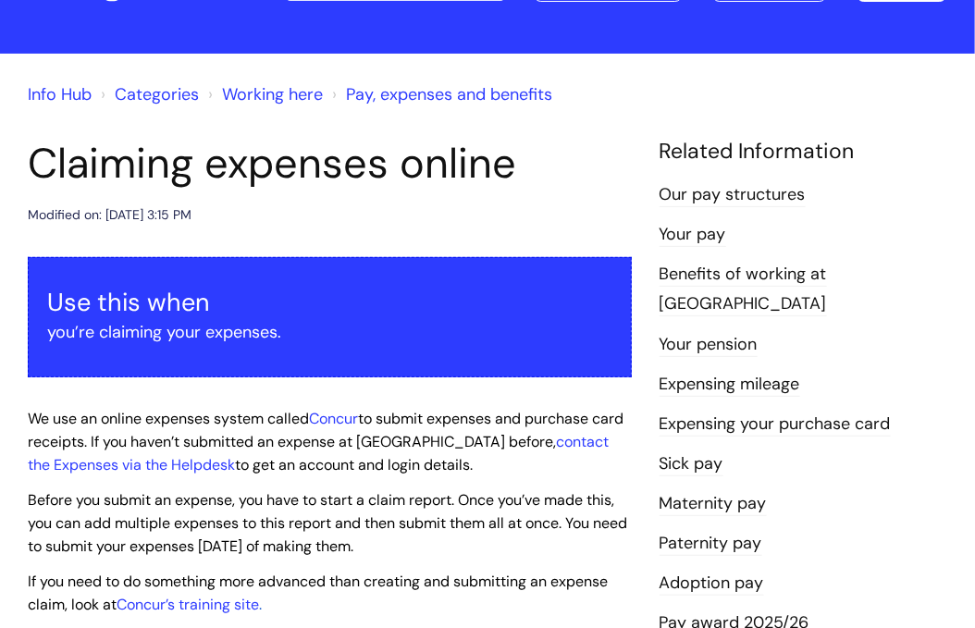
scroll to position [93, 0]
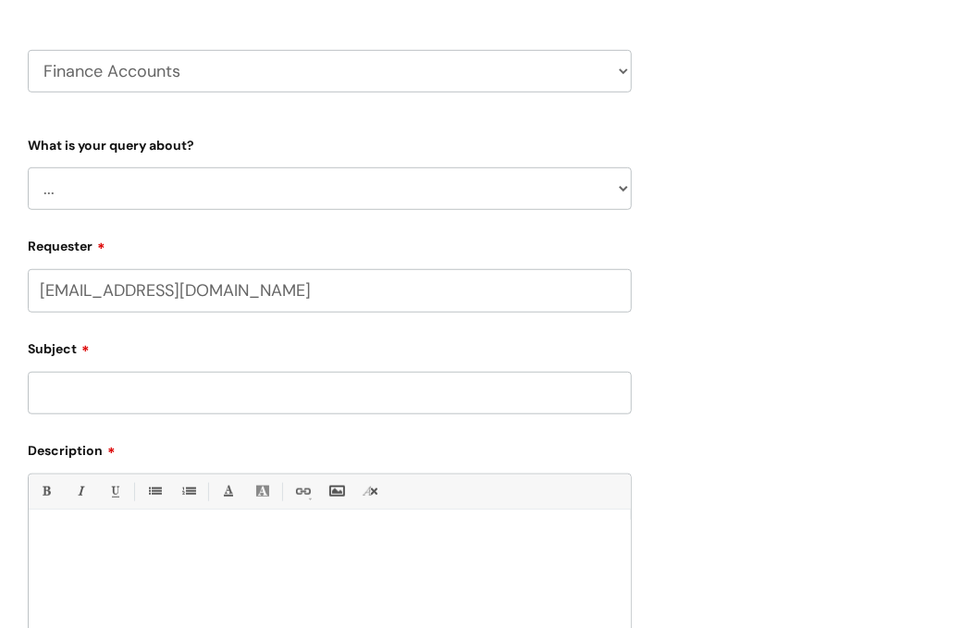
scroll to position [370, 0]
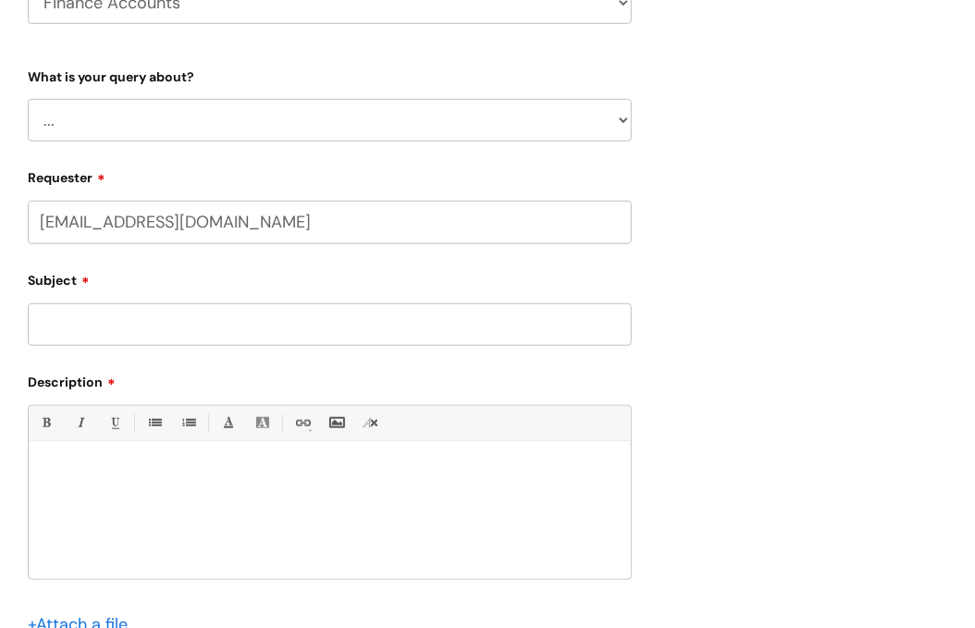
click at [122, 328] on input "Subject" at bounding box center [330, 324] width 604 height 43
paste input "Concur - account and login details"
type input "Concur - account and login details"
click at [167, 120] on select "... Finance Systems Finance Requests (inc. Expenses) Invoices Research" at bounding box center [330, 120] width 604 height 43
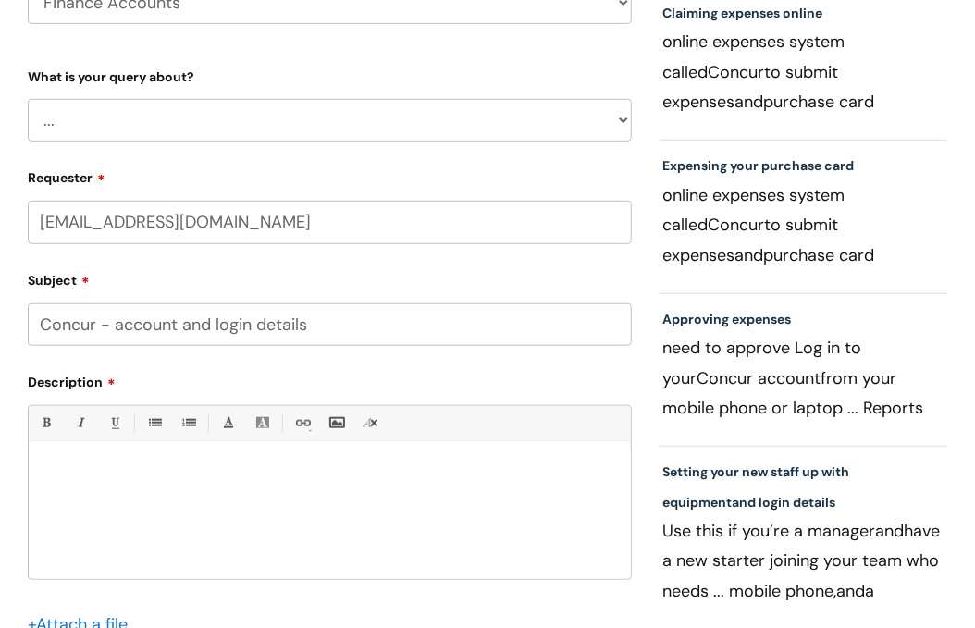
select select "Finance Requests (inc. Expenses)"
click at [28, 99] on select "... Finance Systems Finance Requests (inc. Expenses) Invoices Research" at bounding box center [330, 120] width 604 height 43
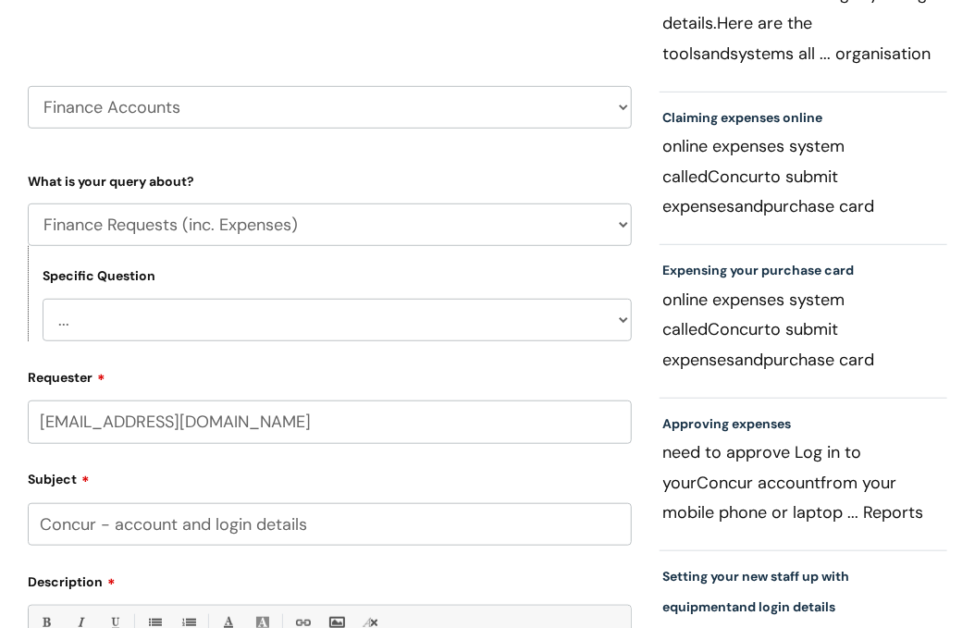
scroll to position [278, 0]
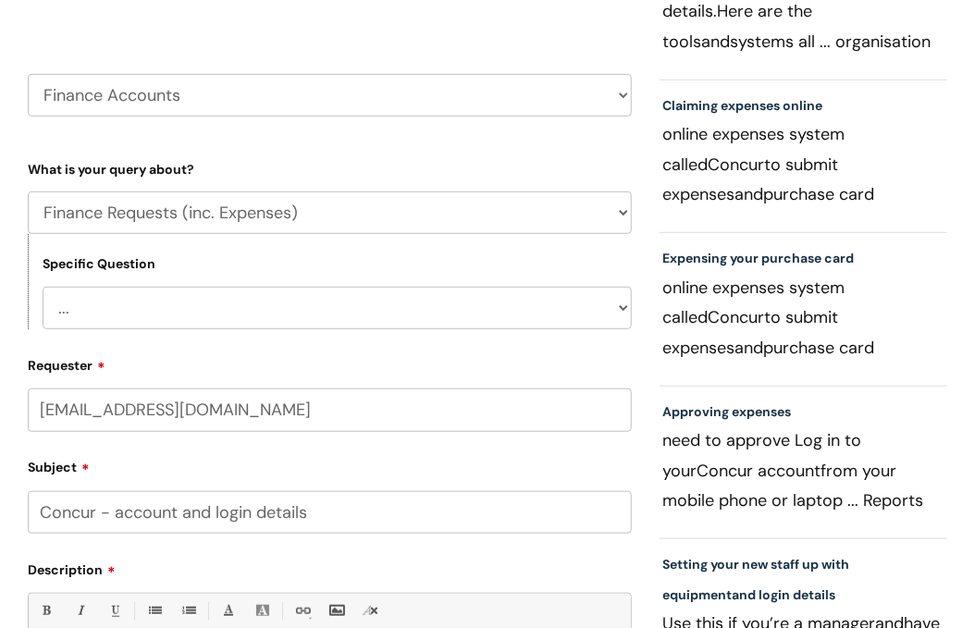
click at [194, 306] on select "... Budgets Expenses Getting Edits/Revisions New Supplier Purchase cards/ [PERS…" at bounding box center [337, 308] width 589 height 43
select select "Expenses"
click at [43, 287] on select "... Budgets Expenses Getting Edits/Revisions New Supplier Purchase cards/ [PERS…" at bounding box center [337, 308] width 589 height 43
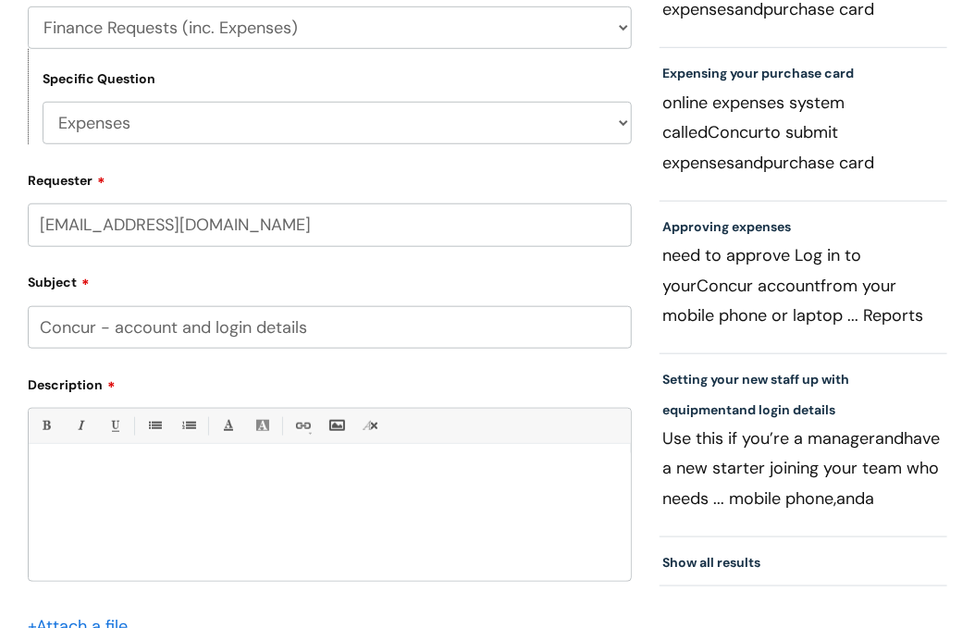
scroll to position [555, 0]
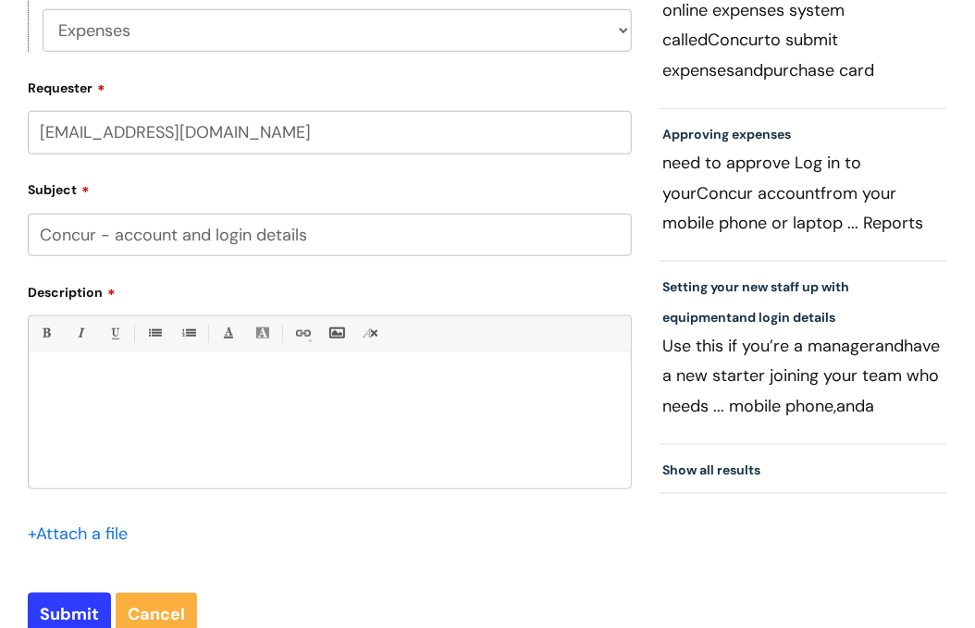
click at [216, 358] on div "Bold (Ctrl-B) Italic (Ctrl-I) Underline(Ctrl-U) • Unordered List (Ctrl-Shift-7)…" at bounding box center [330, 403] width 604 height 174
click at [174, 385] on p at bounding box center [330, 383] width 575 height 17
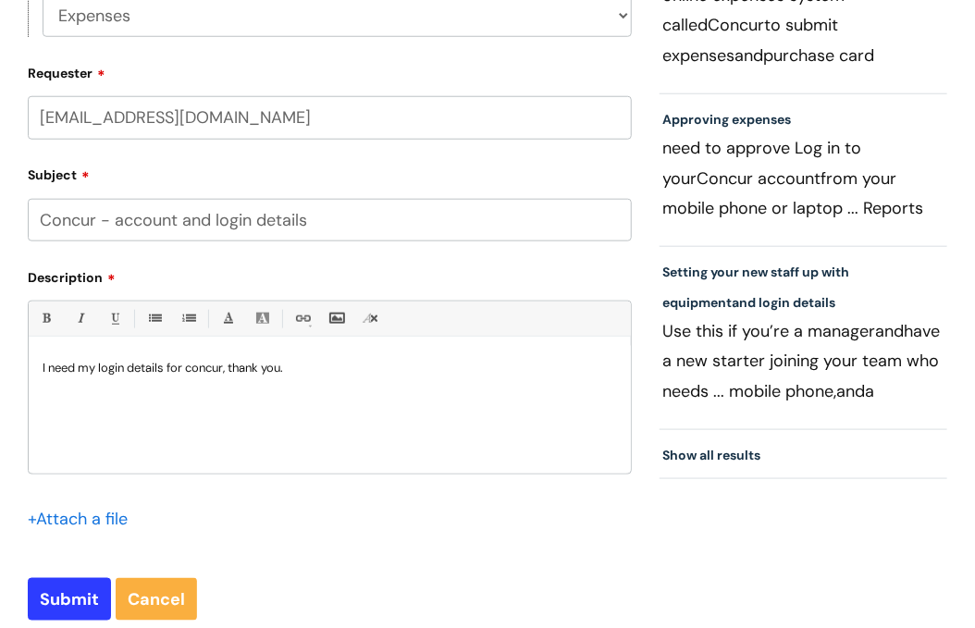
scroll to position [648, 0]
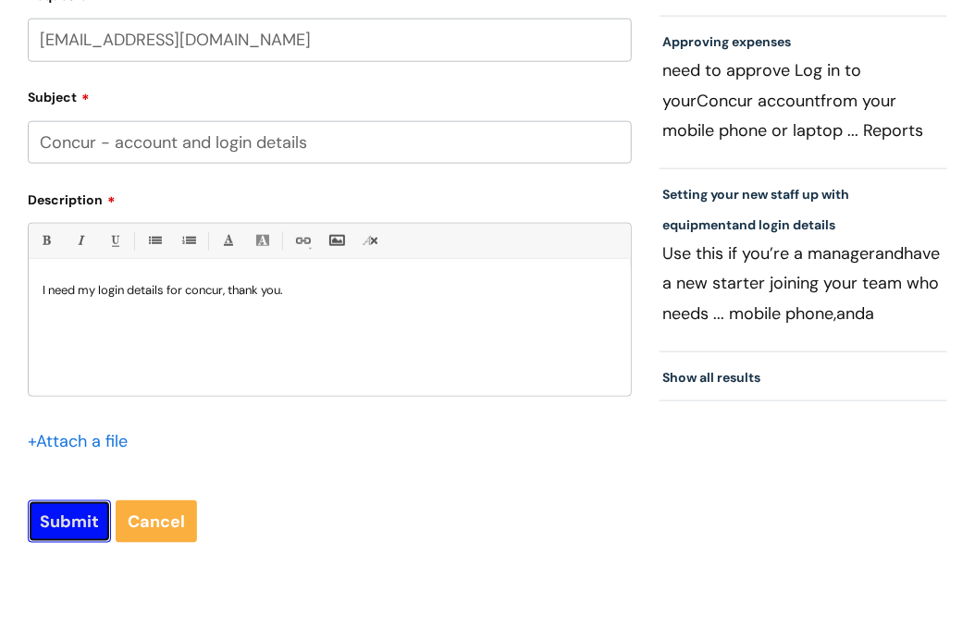
click at [58, 505] on input "Submit" at bounding box center [69, 522] width 83 height 43
type input "Please Wait..."
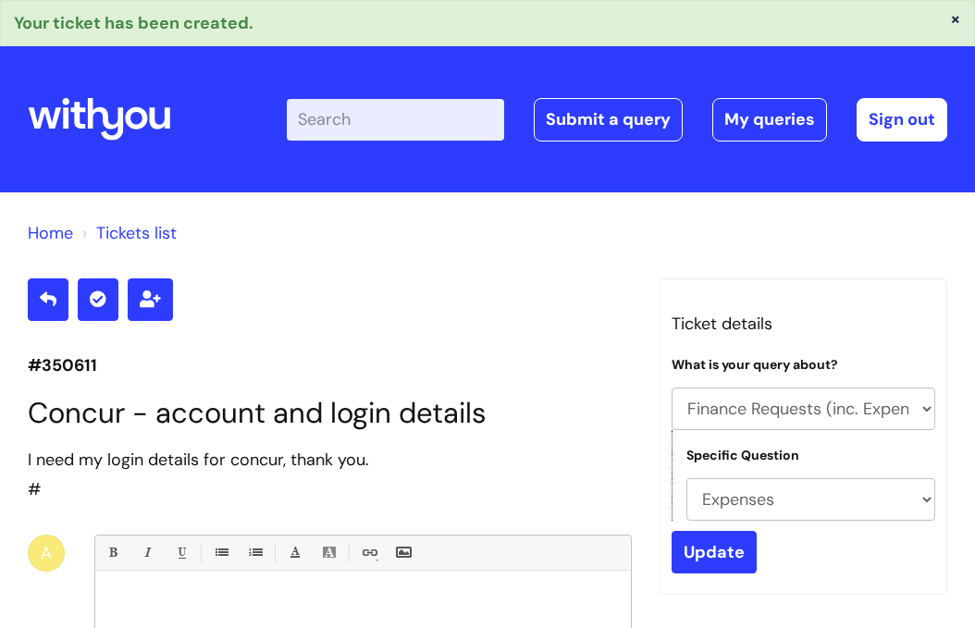
select select "Finance Requests (inc. Expenses)"
select select "Expenses"
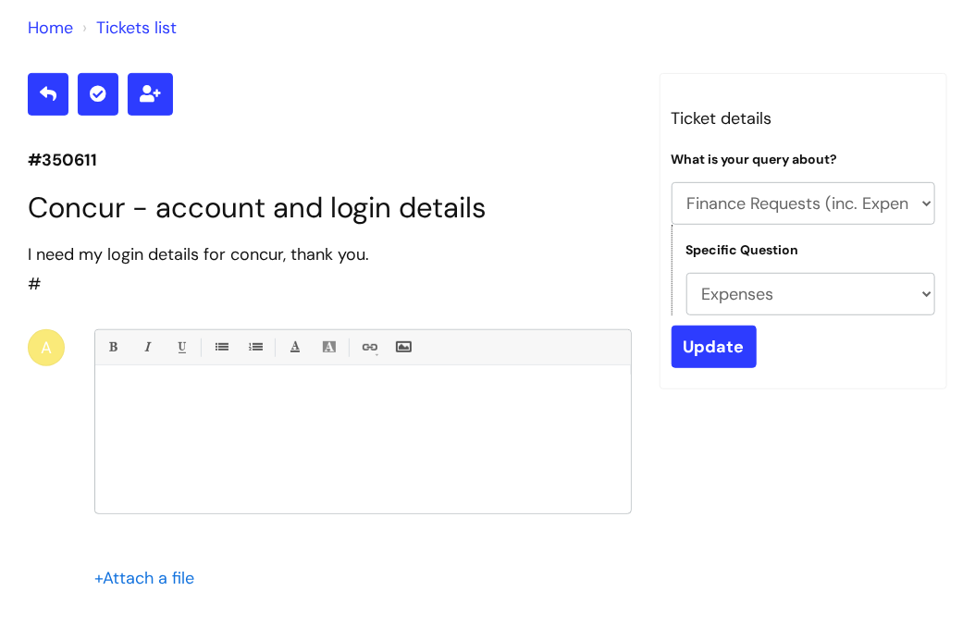
scroll to position [185, 0]
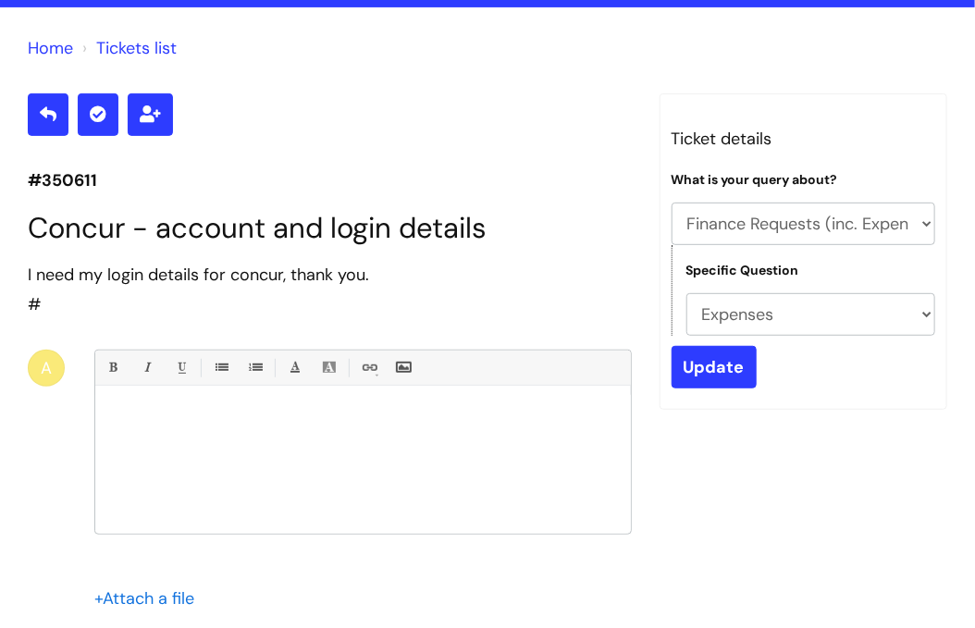
click at [47, 360] on div "A" at bounding box center [46, 368] width 37 height 37
click at [270, 424] on p at bounding box center [363, 417] width 508 height 17
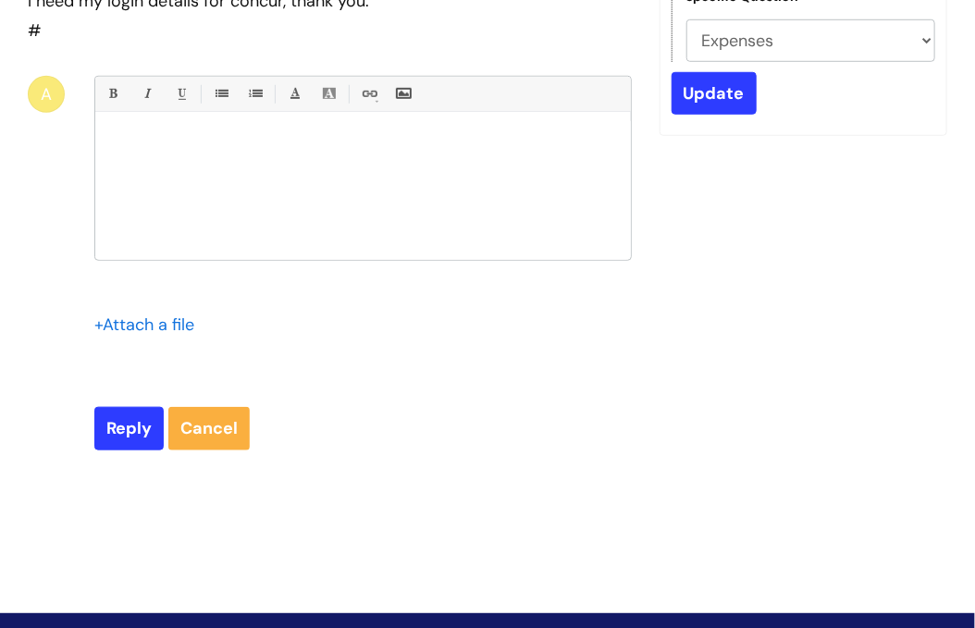
scroll to position [463, 0]
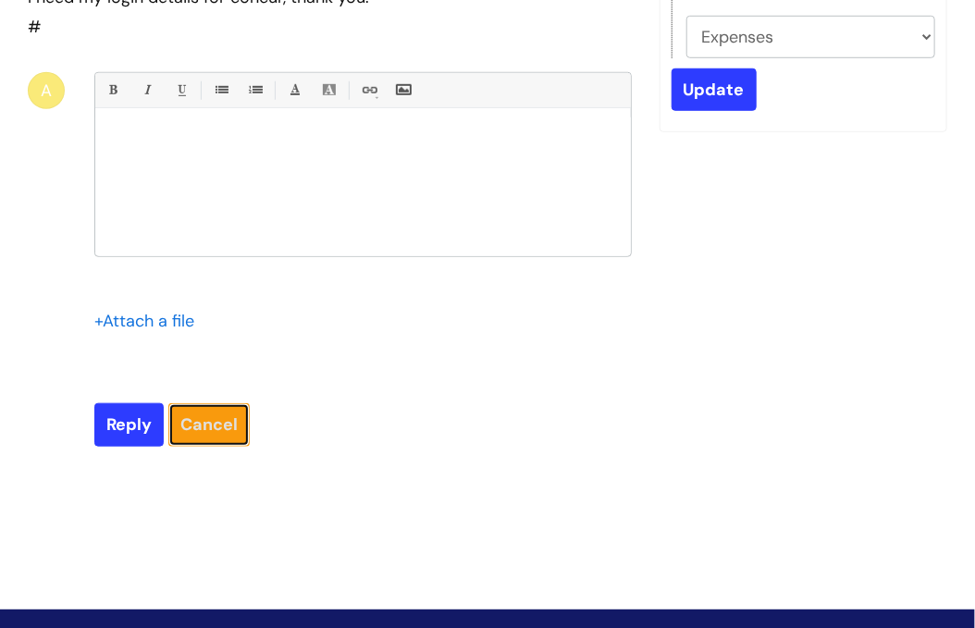
click at [215, 430] on link "Cancel" at bounding box center [208, 424] width 81 height 43
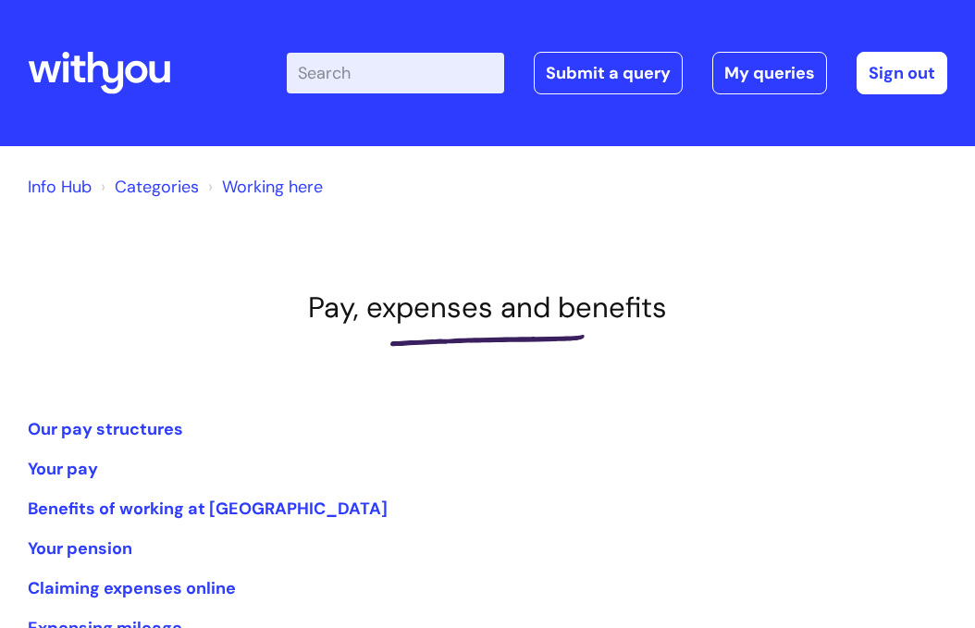
scroll to position [185, 0]
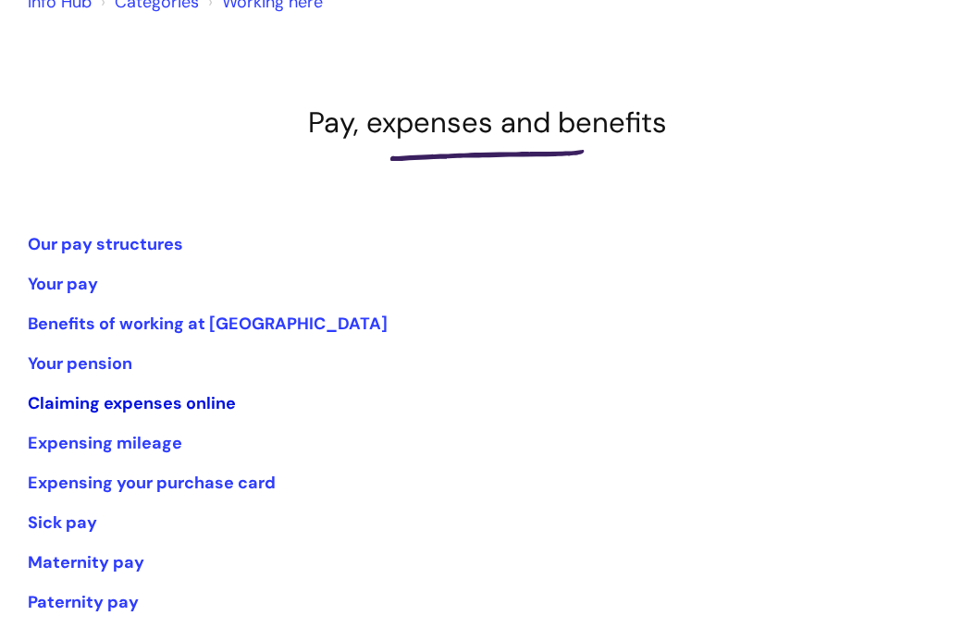
click at [127, 407] on link "Claiming expenses online" at bounding box center [132, 403] width 208 height 22
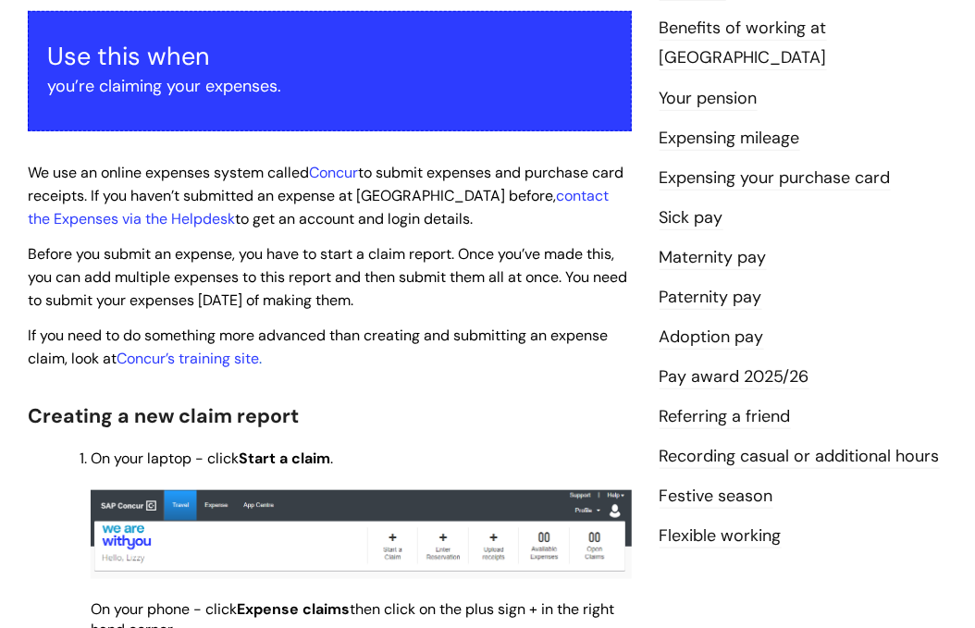
scroll to position [370, 0]
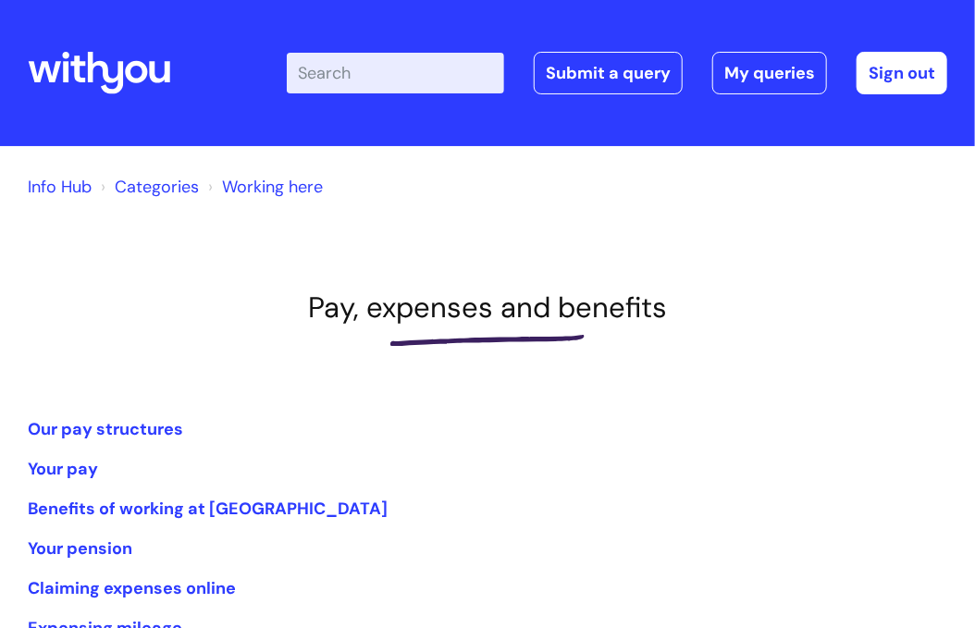
click at [121, 68] on icon at bounding box center [106, 73] width 36 height 43
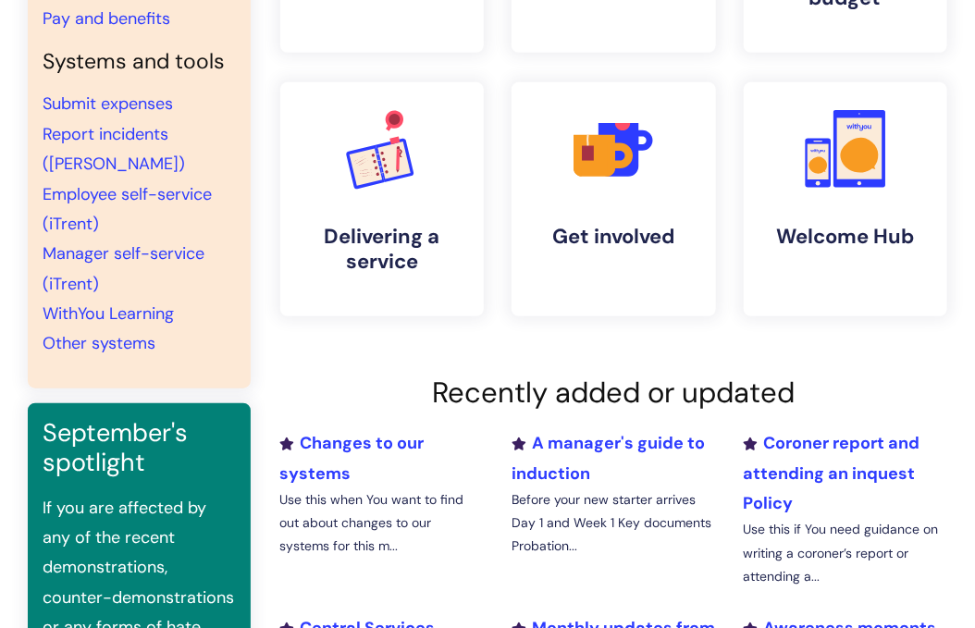
scroll to position [93, 0]
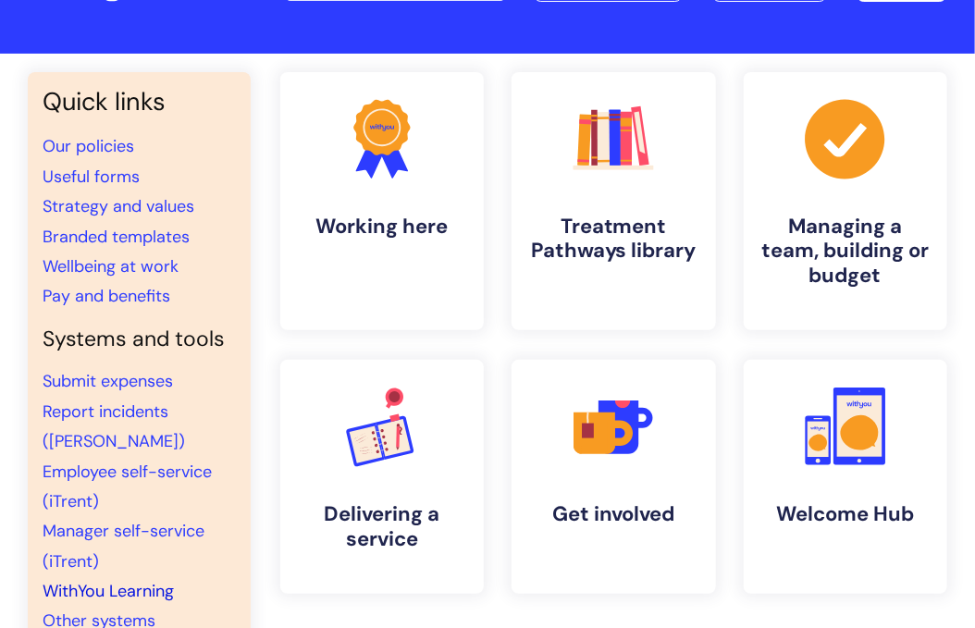
click at [171, 594] on link "WithYou Learning" at bounding box center [108, 591] width 131 height 22
